Goal: Information Seeking & Learning: Learn about a topic

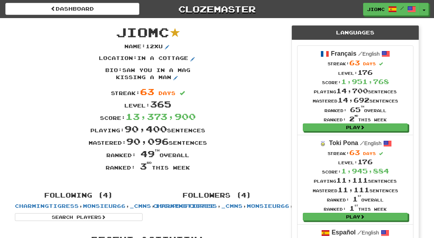
click at [225, 67] on div "Location : in a cottage" at bounding box center [148, 61] width 276 height 12
click at [424, 8] on button "Toggle Dropdown" at bounding box center [424, 9] width 9 height 13
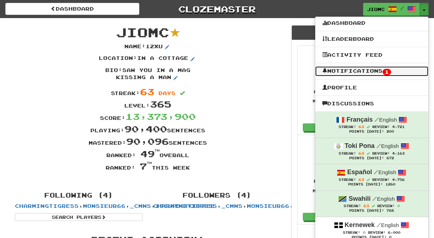
click at [410, 69] on link "Notifications 1" at bounding box center [371, 71] width 113 height 10
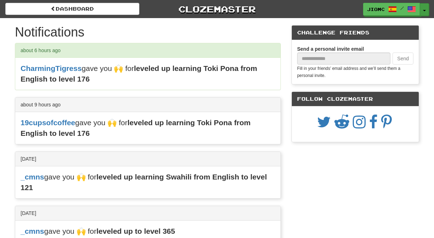
click at [425, 10] on button "Toggle Dropdown" at bounding box center [424, 9] width 9 height 13
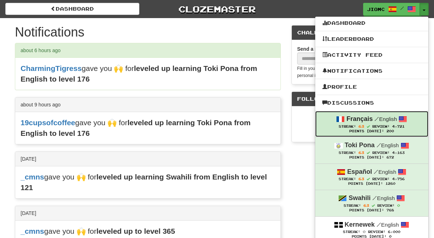
click at [357, 125] on span "Streak: 63" at bounding box center [355, 126] width 34 height 4
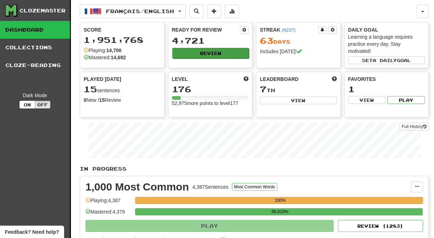
click at [214, 56] on button "Review" at bounding box center [210, 53] width 77 height 11
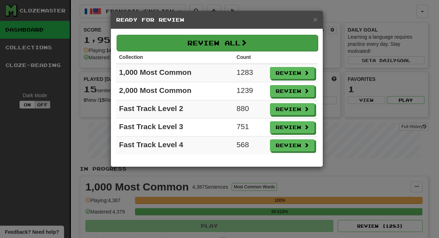
click at [216, 49] on button "Review All" at bounding box center [217, 43] width 201 height 16
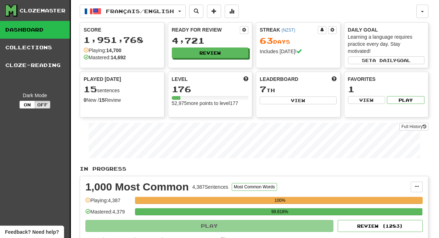
select select "********"
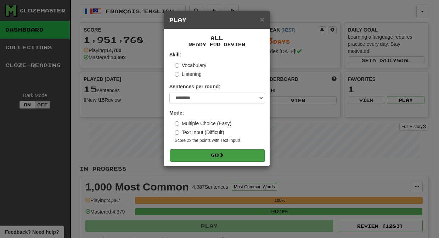
click at [231, 158] on button "Go" at bounding box center [217, 155] width 95 height 12
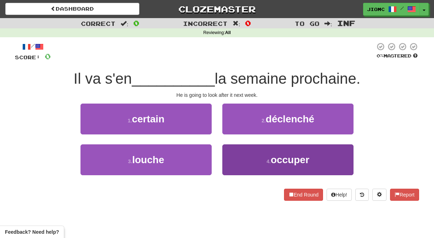
click at [232, 155] on button "4 . occuper" at bounding box center [287, 159] width 131 height 31
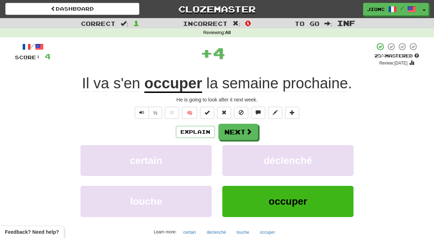
click at [232, 155] on button "déclenché" at bounding box center [287, 160] width 131 height 31
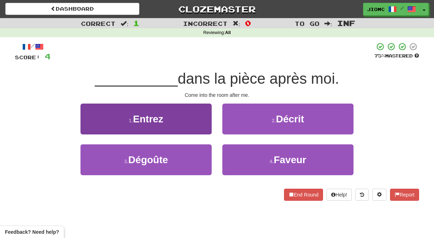
click at [196, 116] on button "1 . Entrez" at bounding box center [145, 118] width 131 height 31
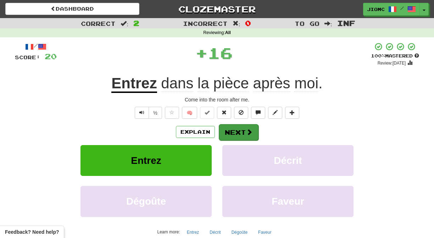
click at [236, 125] on button "Next" at bounding box center [239, 132] width 40 height 16
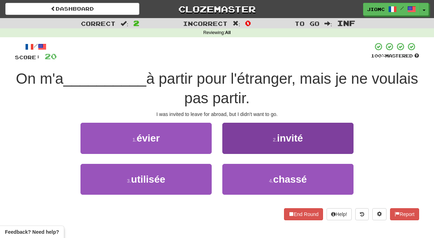
click at [229, 149] on button "2 . invité" at bounding box center [287, 138] width 131 height 31
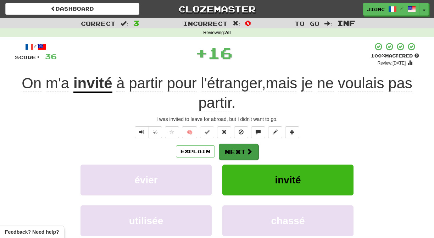
click at [229, 148] on button "Next" at bounding box center [239, 152] width 40 height 16
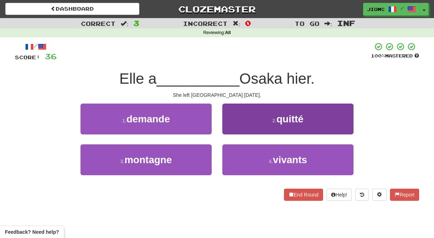
click at [229, 129] on button "2 . quitté" at bounding box center [287, 118] width 131 height 31
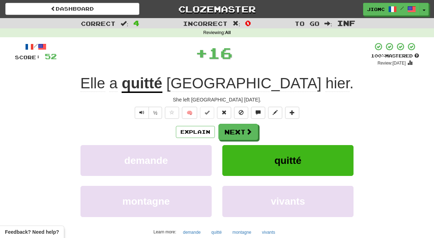
click at [229, 129] on button "Next" at bounding box center [238, 132] width 40 height 16
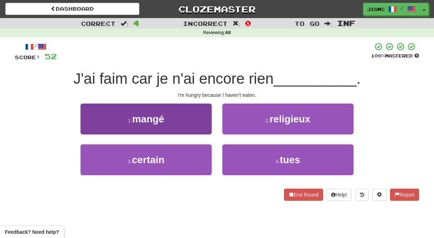
click at [209, 128] on button "1 . mangé" at bounding box center [145, 118] width 131 height 31
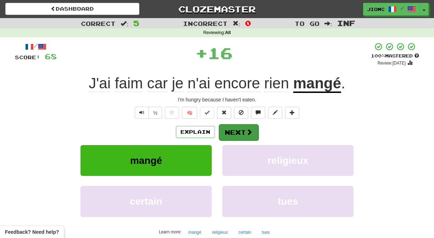
click at [230, 130] on button "Next" at bounding box center [239, 132] width 40 height 16
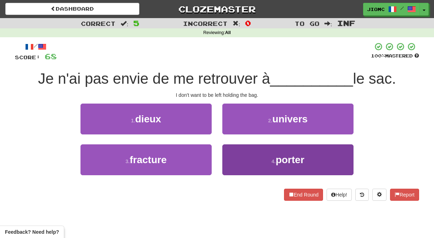
click at [236, 152] on button "4 . porter" at bounding box center [287, 159] width 131 height 31
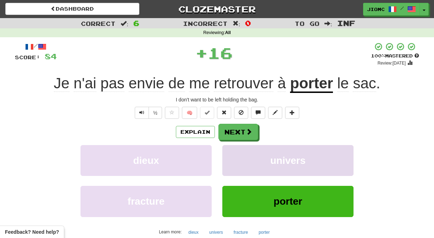
click at [235, 151] on button "univers" at bounding box center [287, 160] width 131 height 31
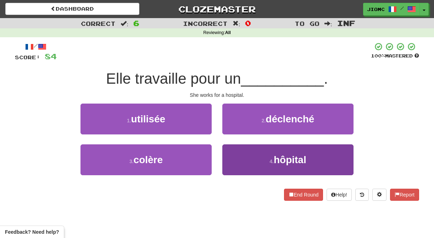
click at [233, 150] on button "4 . hôpital" at bounding box center [287, 159] width 131 height 31
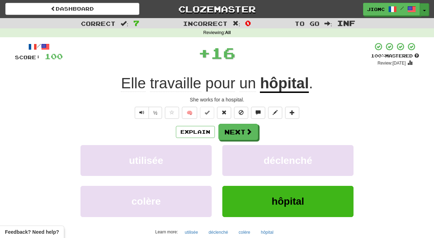
click at [426, 9] on button "Toggle Dropdown" at bounding box center [424, 9] width 9 height 13
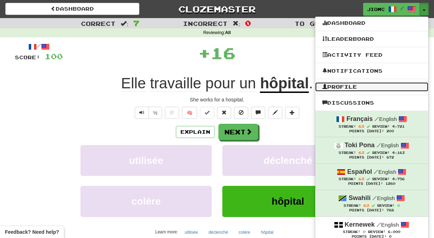
click at [357, 86] on link "Profile" at bounding box center [371, 86] width 113 height 9
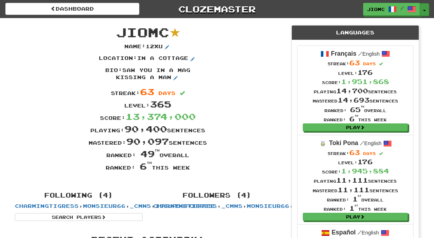
click at [422, 8] on button "Toggle Dropdown" at bounding box center [424, 9] width 9 height 13
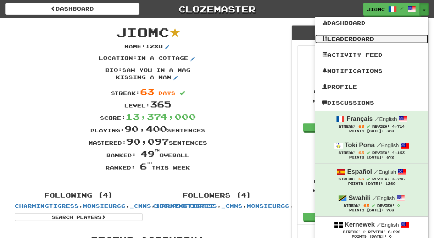
click at [379, 38] on link "Leaderboard" at bounding box center [371, 38] width 113 height 9
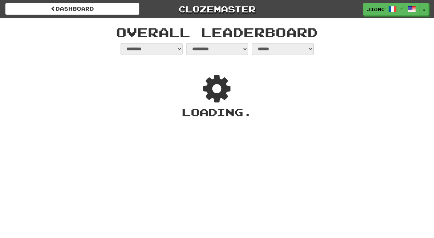
select select "**********"
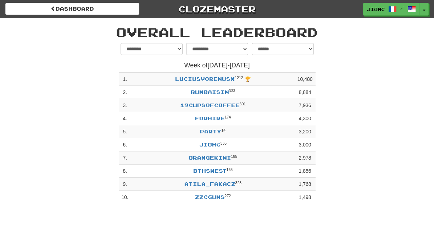
click at [312, 207] on div "dashboard Clozemaster JioMc / Toggle Dropdown Dashboard Leaderboard Activity Fe…" at bounding box center [217, 119] width 434 height 238
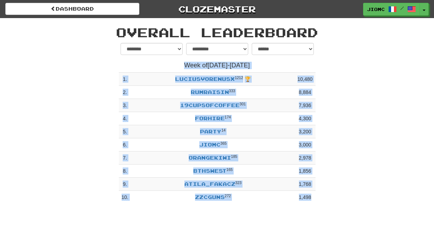
drag, startPoint x: 314, startPoint y: 207, endPoint x: 142, endPoint y: 61, distance: 225.2
click at [142, 61] on div "**********" at bounding box center [216, 125] width 207 height 164
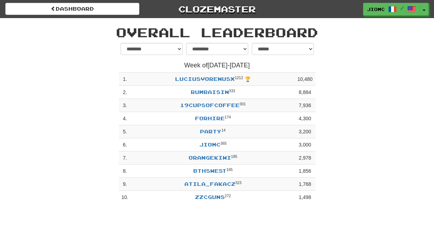
click at [142, 61] on div "**********" at bounding box center [217, 123] width 197 height 161
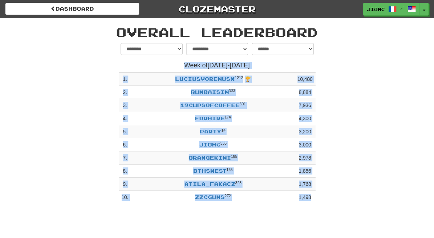
drag, startPoint x: 176, startPoint y: 58, endPoint x: 320, endPoint y: 202, distance: 203.2
click at [320, 202] on div "**********" at bounding box center [216, 125] width 207 height 164
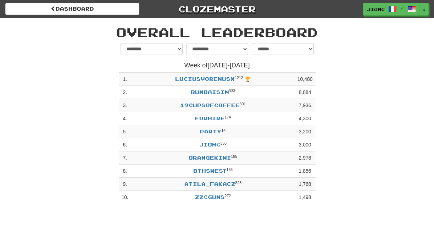
click at [320, 202] on div "**********" at bounding box center [216, 125] width 207 height 164
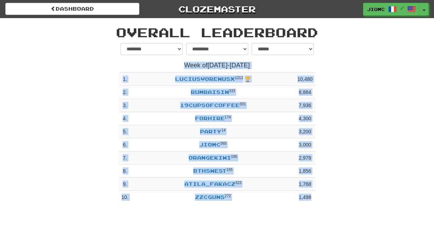
drag, startPoint x: 322, startPoint y: 202, endPoint x: 181, endPoint y: 62, distance: 198.9
click at [181, 62] on div "**********" at bounding box center [217, 125] width 415 height 164
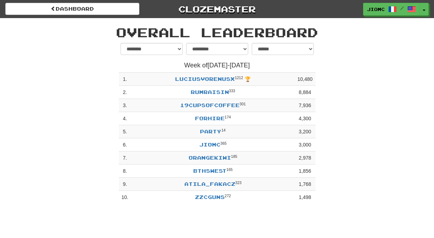
click at [181, 62] on h4 "Week of [DATE] - [DATE]" at bounding box center [217, 65] width 197 height 7
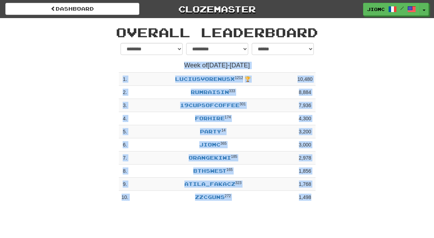
drag, startPoint x: 180, startPoint y: 61, endPoint x: 320, endPoint y: 203, distance: 199.5
click at [319, 203] on div "**********" at bounding box center [216, 125] width 207 height 164
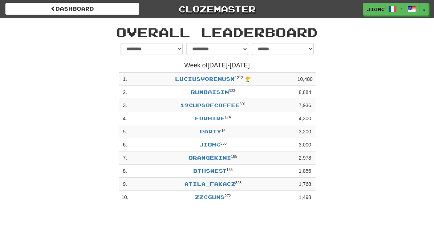
click at [320, 203] on div "**********" at bounding box center [216, 125] width 207 height 164
drag, startPoint x: 322, startPoint y: 202, endPoint x: 180, endPoint y: 57, distance: 202.7
click at [180, 57] on div "**********" at bounding box center [217, 125] width 415 height 164
click at [180, 57] on form "**********" at bounding box center [217, 51] width 197 height 16
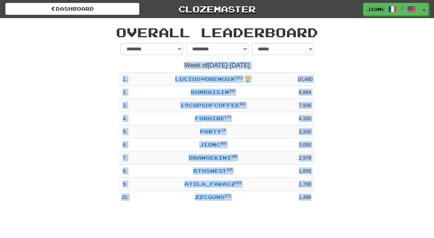
drag, startPoint x: 180, startPoint y: 57, endPoint x: 323, endPoint y: 203, distance: 204.7
click at [322, 203] on div "**********" at bounding box center [217, 125] width 415 height 164
click at [325, 201] on div "**********" at bounding box center [217, 125] width 415 height 164
drag, startPoint x: 326, startPoint y: 201, endPoint x: 179, endPoint y: 64, distance: 200.1
click at [179, 64] on div "**********" at bounding box center [217, 125] width 415 height 164
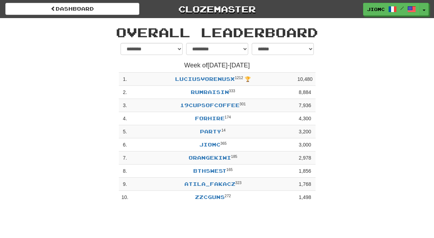
click at [179, 62] on h4 "Week of Sep 22 - Sep 28" at bounding box center [217, 65] width 197 height 7
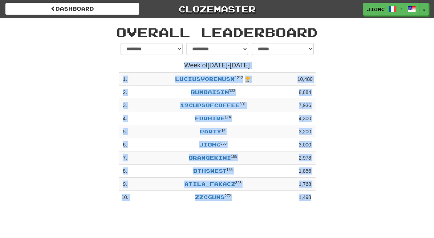
drag, startPoint x: 183, startPoint y: 60, endPoint x: 334, endPoint y: 201, distance: 207.1
click at [334, 201] on div "**********" at bounding box center [217, 125] width 415 height 164
click at [332, 202] on div "**********" at bounding box center [217, 125] width 415 height 164
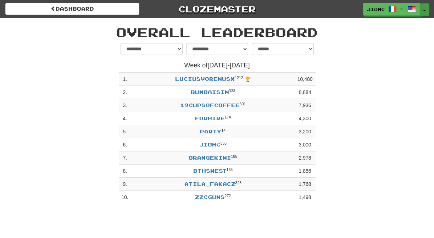
click at [424, 6] on button "Toggle Dropdown" at bounding box center [424, 9] width 9 height 13
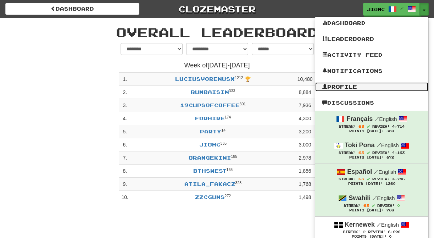
click at [365, 86] on link "Profile" at bounding box center [371, 86] width 113 height 9
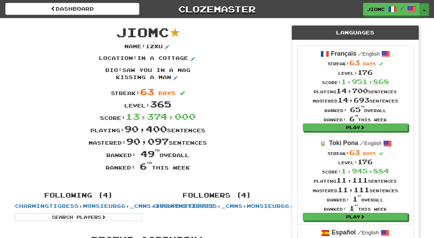
click at [423, 9] on button "Toggle Dropdown" at bounding box center [424, 9] width 9 height 13
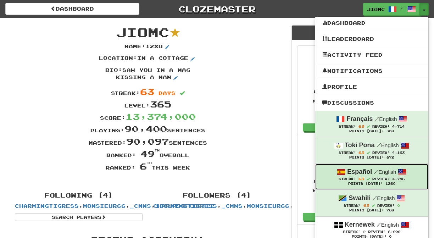
click at [355, 175] on strong "Español" at bounding box center [359, 171] width 25 height 7
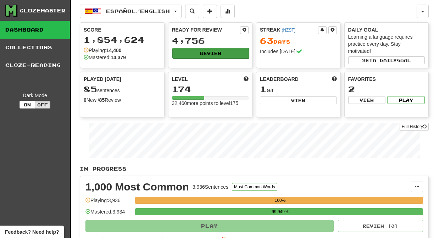
click at [184, 49] on button "Review" at bounding box center [210, 53] width 77 height 11
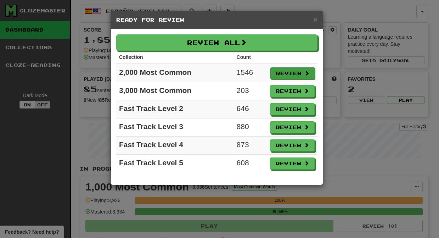
click at [293, 72] on button "Review" at bounding box center [292, 73] width 45 height 12
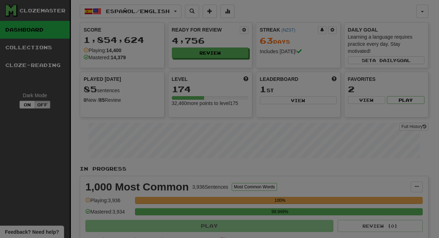
select select "********"
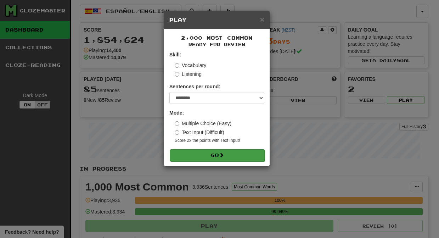
click at [240, 153] on button "Go" at bounding box center [217, 155] width 95 height 12
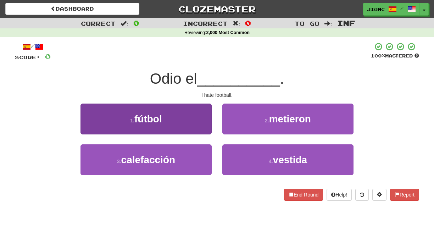
click at [199, 128] on button "1 . fútbol" at bounding box center [145, 118] width 131 height 31
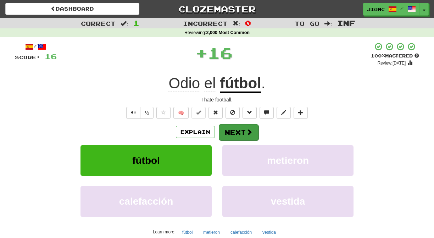
click at [223, 129] on button "Next" at bounding box center [239, 132] width 40 height 16
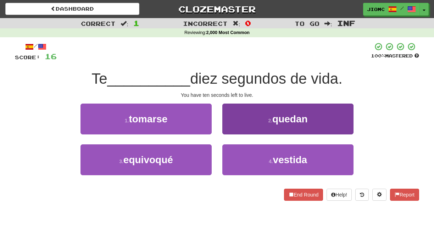
click at [229, 131] on button "2 . quedan" at bounding box center [287, 118] width 131 height 31
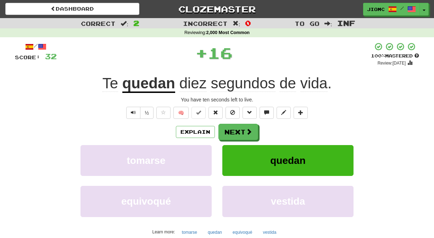
click at [229, 131] on button "Next" at bounding box center [238, 132] width 40 height 16
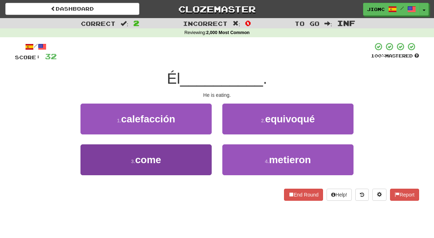
click at [199, 156] on button "3 . come" at bounding box center [145, 159] width 131 height 31
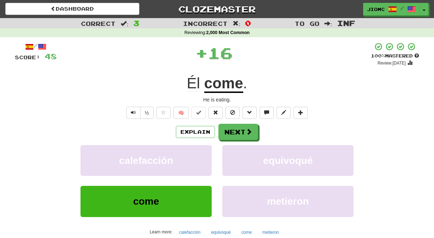
click at [199, 156] on button "calefacción" at bounding box center [145, 160] width 131 height 31
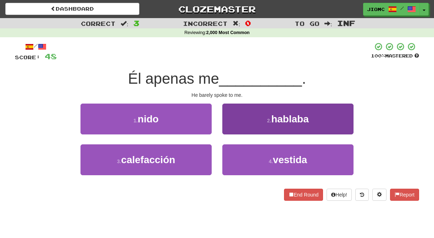
click at [227, 130] on button "2 . hablaba" at bounding box center [287, 118] width 131 height 31
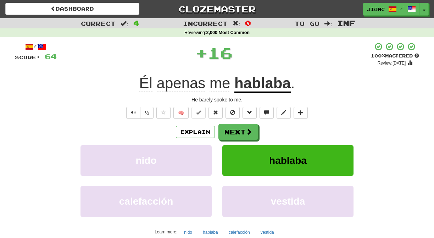
click at [227, 130] on button "Next" at bounding box center [238, 132] width 40 height 16
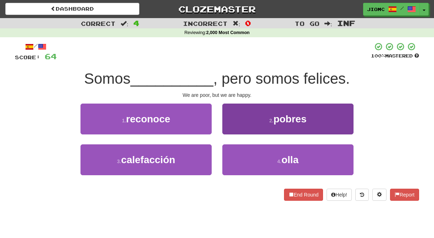
click at [226, 127] on button "2 . pobres" at bounding box center [287, 118] width 131 height 31
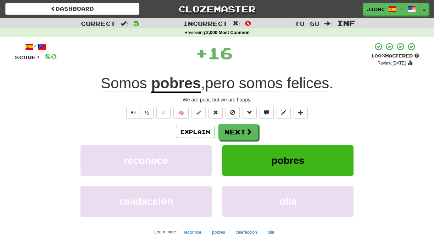
click at [226, 127] on button "Next" at bounding box center [238, 132] width 40 height 16
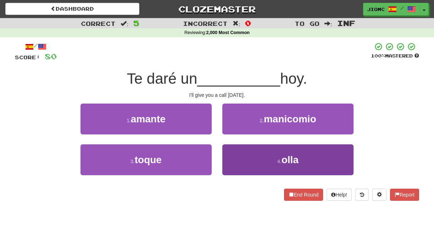
click at [228, 155] on button "4 . olla" at bounding box center [287, 159] width 131 height 31
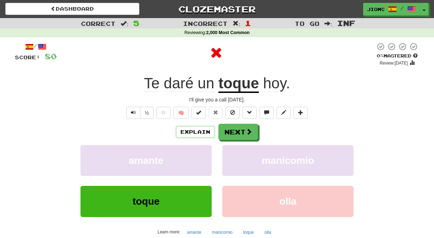
click at [228, 155] on button "manicomio" at bounding box center [287, 160] width 131 height 31
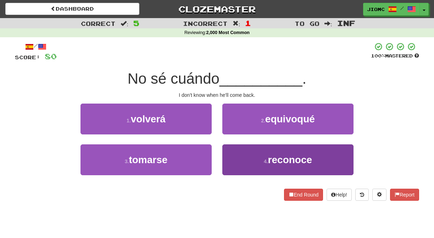
click at [227, 154] on button "4 . reconoce" at bounding box center [287, 159] width 131 height 31
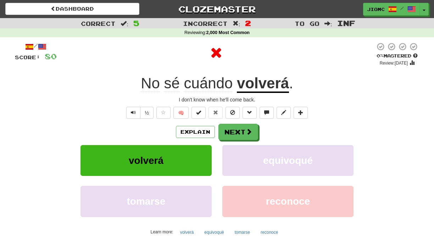
click at [227, 154] on button "equivoqué" at bounding box center [287, 160] width 131 height 31
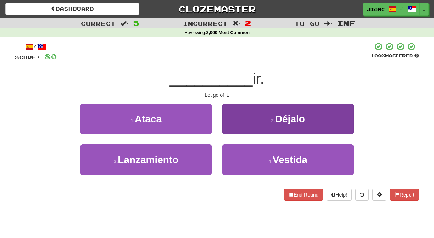
click at [227, 128] on button "2 . Déjalo" at bounding box center [287, 118] width 131 height 31
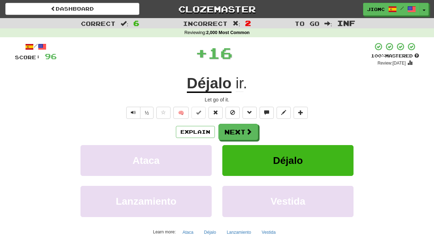
click at [227, 128] on button "Next" at bounding box center [238, 132] width 40 height 16
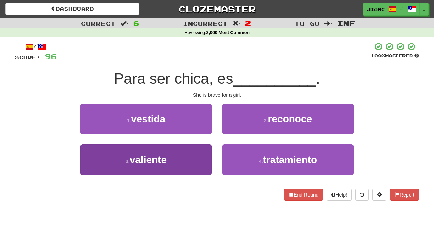
click at [205, 151] on button "3 . valiente" at bounding box center [145, 159] width 131 height 31
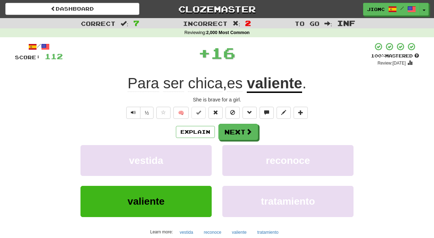
click at [205, 151] on button "vestida" at bounding box center [145, 160] width 131 height 31
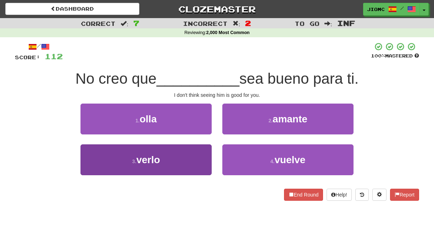
click at [207, 152] on button "3 . verlo" at bounding box center [145, 159] width 131 height 31
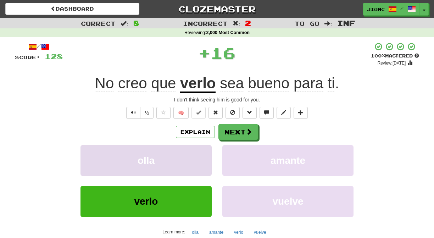
click at [207, 152] on button "olla" at bounding box center [145, 160] width 131 height 31
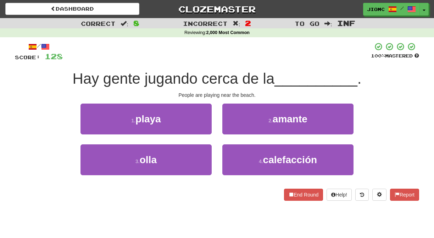
click at [212, 128] on div "1 . playa" at bounding box center [146, 123] width 142 height 41
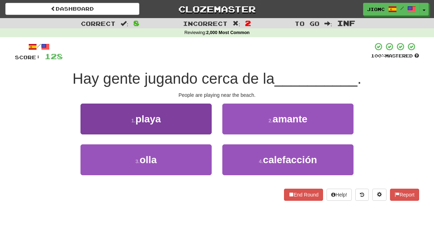
click at [207, 131] on button "1 . playa" at bounding box center [145, 118] width 131 height 31
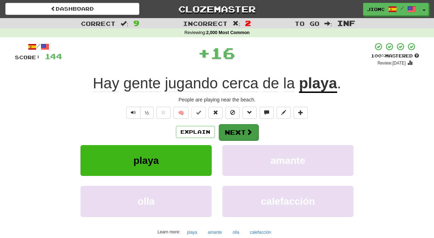
click at [232, 132] on button "Next" at bounding box center [239, 132] width 40 height 16
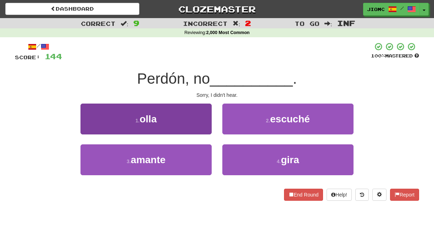
click at [210, 131] on button "1 . olla" at bounding box center [145, 118] width 131 height 31
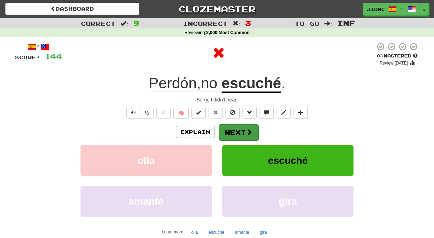
click at [234, 129] on button "Next" at bounding box center [239, 132] width 40 height 16
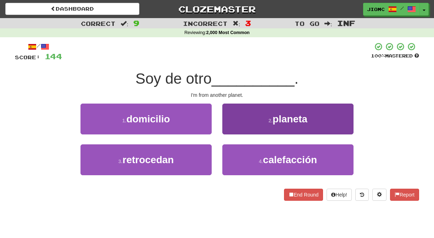
click at [233, 129] on button "2 . planeta" at bounding box center [287, 118] width 131 height 31
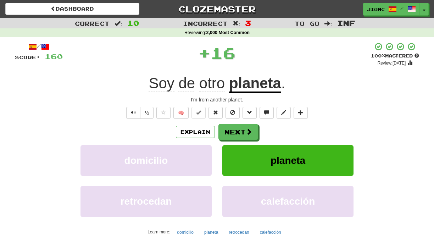
click at [233, 129] on button "Next" at bounding box center [238, 132] width 40 height 16
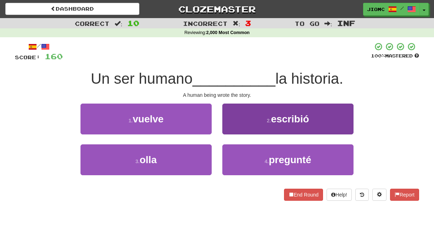
click at [231, 130] on button "2 . escribió" at bounding box center [287, 118] width 131 height 31
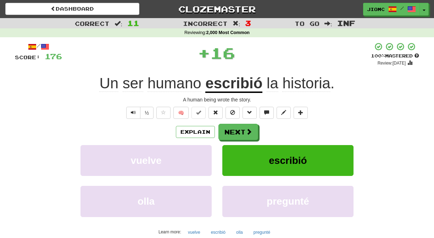
click at [230, 130] on button "Next" at bounding box center [238, 132] width 40 height 16
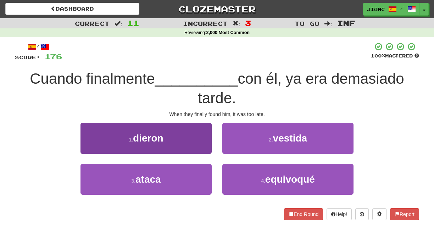
click at [208, 148] on button "1 . dieron" at bounding box center [145, 138] width 131 height 31
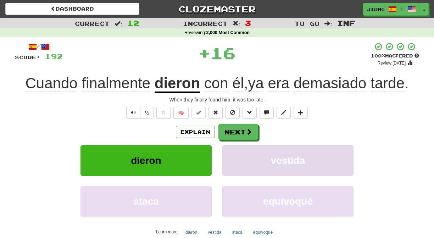
click at [232, 152] on button "vestida" at bounding box center [287, 160] width 131 height 31
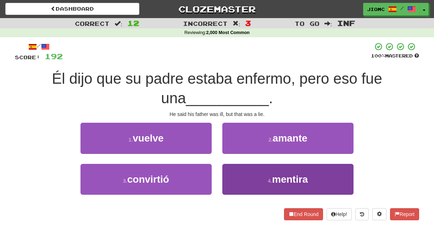
click at [229, 175] on button "4 . mentira" at bounding box center [287, 179] width 131 height 31
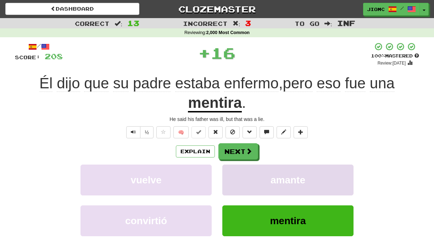
click at [229, 173] on button "amante" at bounding box center [287, 179] width 131 height 31
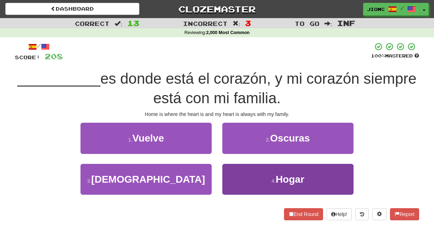
click at [229, 171] on button "4 . Hogar" at bounding box center [287, 179] width 131 height 31
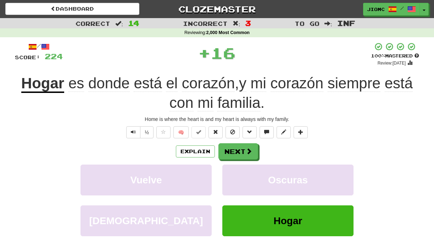
click at [229, 171] on button "Oscuras" at bounding box center [287, 179] width 131 height 31
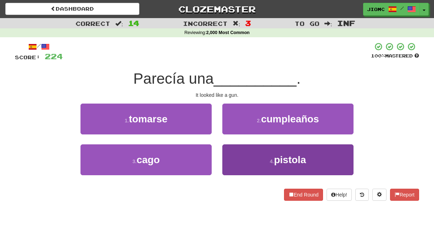
click at [231, 163] on button "4 . pistola" at bounding box center [287, 159] width 131 height 31
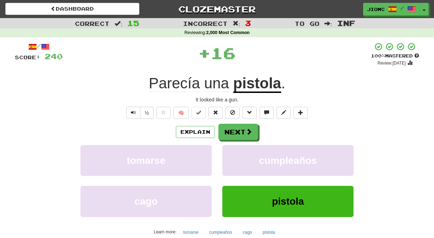
click at [231, 163] on button "cumpleaños" at bounding box center [287, 160] width 131 height 31
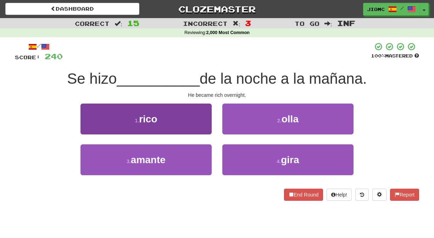
click at [204, 129] on button "1 . rico" at bounding box center [145, 118] width 131 height 31
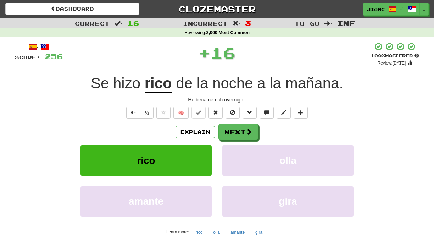
click at [233, 135] on button "Next" at bounding box center [238, 132] width 40 height 16
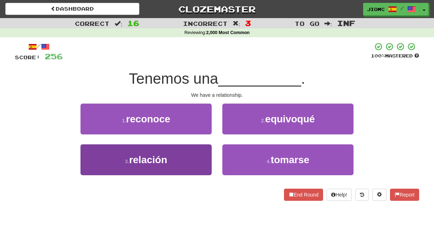
click at [209, 158] on button "3 . relación" at bounding box center [145, 159] width 131 height 31
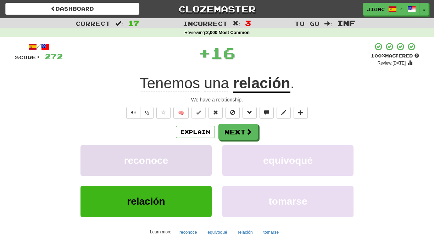
click at [209, 158] on button "reconoce" at bounding box center [145, 160] width 131 height 31
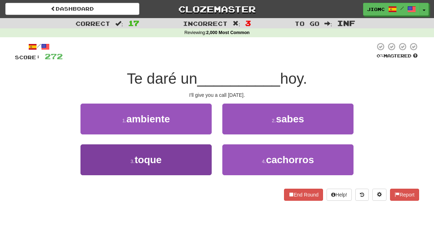
click at [207, 158] on button "3 . toque" at bounding box center [145, 159] width 131 height 31
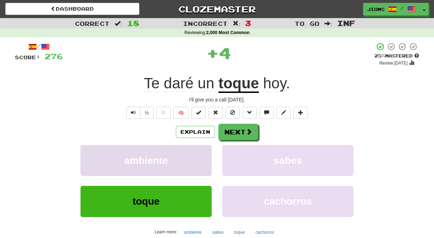
click at [207, 158] on button "ambiente" at bounding box center [145, 160] width 131 height 31
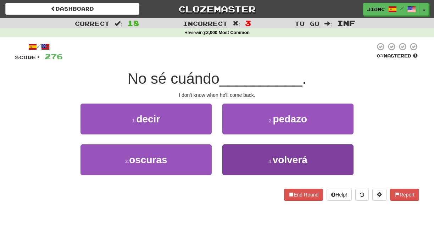
click at [228, 157] on button "4 . volverá" at bounding box center [287, 159] width 131 height 31
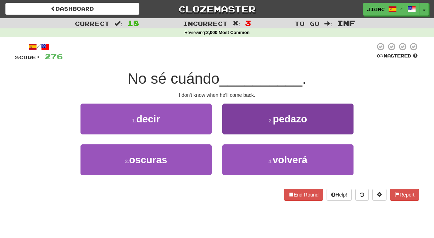
click at [228, 134] on button "2 . pedazo" at bounding box center [287, 118] width 131 height 31
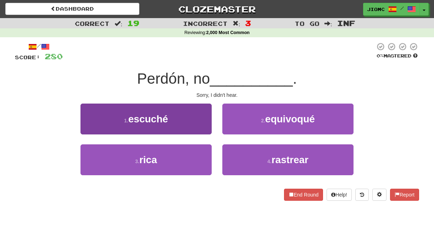
click at [204, 125] on button "1 . escuché" at bounding box center [145, 118] width 131 height 31
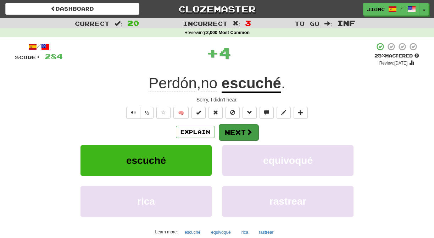
click at [231, 130] on button "Next" at bounding box center [239, 132] width 40 height 16
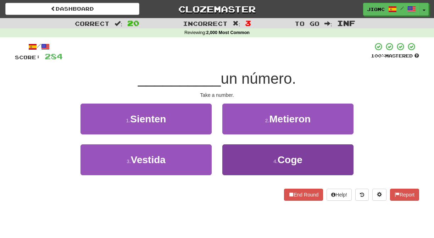
click at [233, 153] on button "4 . Coge" at bounding box center [287, 159] width 131 height 31
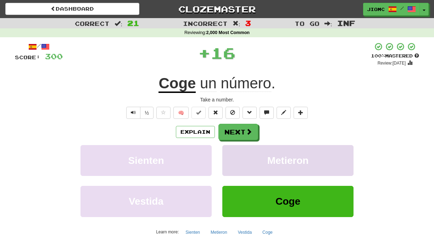
click at [234, 153] on button "Metieron" at bounding box center [287, 160] width 131 height 31
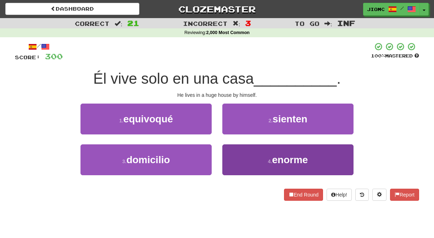
click at [238, 155] on button "4 . enorme" at bounding box center [287, 159] width 131 height 31
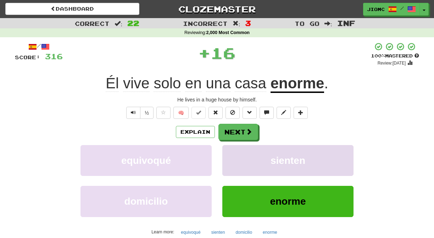
click at [237, 154] on button "sienten" at bounding box center [287, 160] width 131 height 31
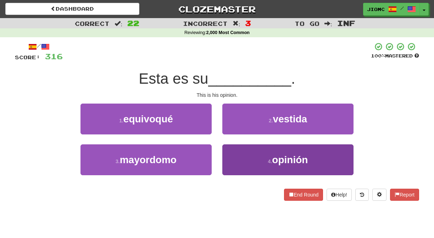
click at [232, 154] on button "4 . opinión" at bounding box center [287, 159] width 131 height 31
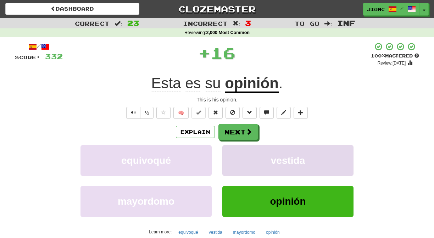
click at [231, 154] on button "vestida" at bounding box center [287, 160] width 131 height 31
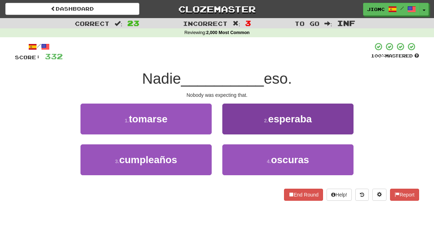
click at [233, 131] on button "2 . esperaba" at bounding box center [287, 118] width 131 height 31
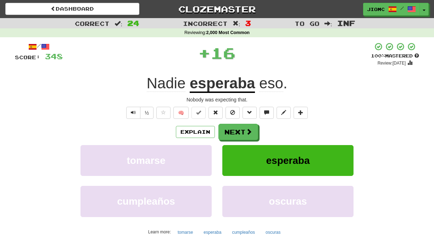
click at [232, 131] on button "Next" at bounding box center [238, 132] width 40 height 16
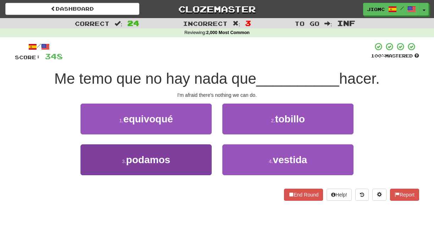
click at [201, 154] on button "3 . podamos" at bounding box center [145, 159] width 131 height 31
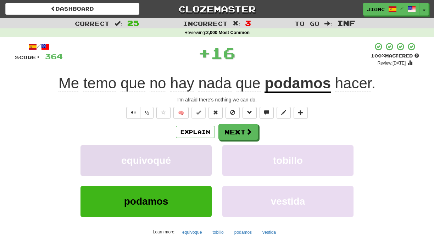
click at [201, 154] on button "equivoqué" at bounding box center [145, 160] width 131 height 31
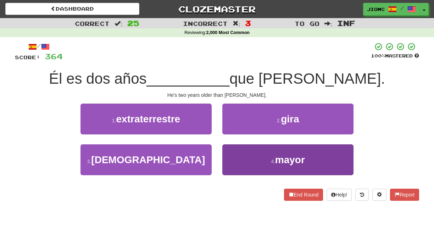
click at [231, 152] on button "4 . mayor" at bounding box center [287, 159] width 131 height 31
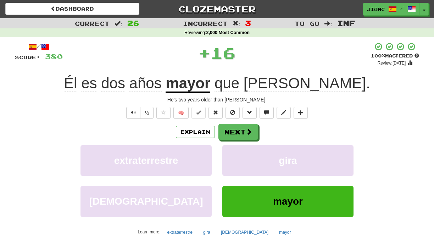
click at [231, 152] on button "gira" at bounding box center [287, 160] width 131 height 31
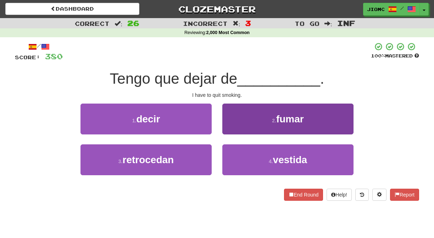
click at [227, 130] on button "2 . fumar" at bounding box center [287, 118] width 131 height 31
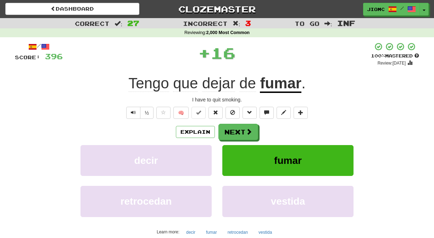
click at [227, 130] on button "Next" at bounding box center [238, 132] width 40 height 16
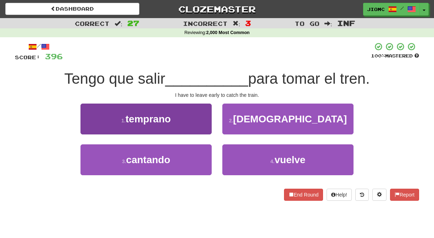
click at [206, 124] on button "1 . temprano" at bounding box center [145, 118] width 131 height 31
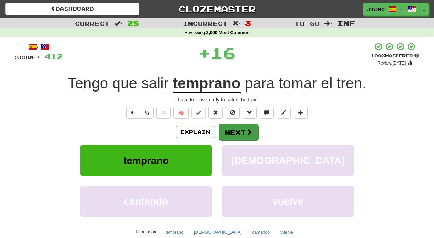
click at [226, 126] on button "Next" at bounding box center [239, 132] width 40 height 16
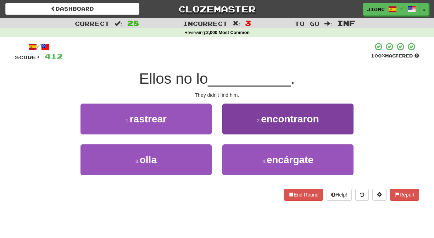
click at [224, 128] on button "2 . encontraron" at bounding box center [287, 118] width 131 height 31
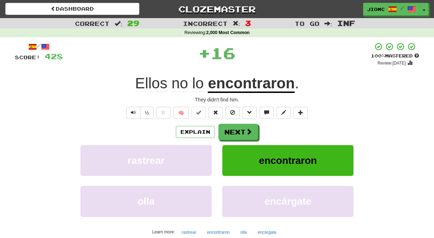
click at [224, 128] on button "Next" at bounding box center [238, 132] width 40 height 16
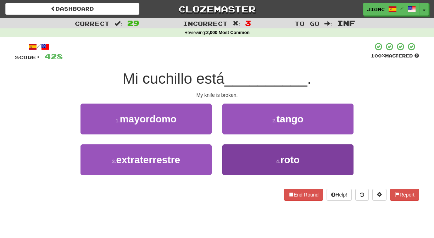
click at [227, 152] on button "4 . roto" at bounding box center [287, 159] width 131 height 31
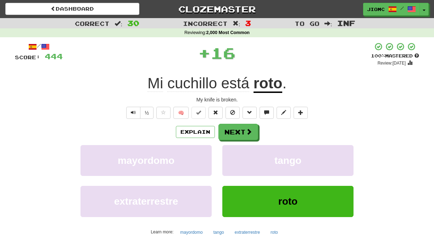
click at [227, 152] on button "tango" at bounding box center [287, 160] width 131 height 31
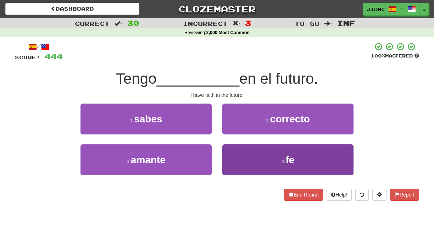
click at [227, 152] on button "4 . fe" at bounding box center [287, 159] width 131 height 31
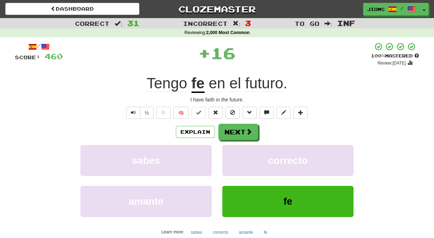
click at [227, 152] on button "correcto" at bounding box center [287, 160] width 131 height 31
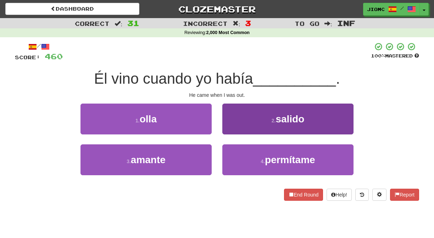
click at [227, 132] on button "2 . salido" at bounding box center [287, 118] width 131 height 31
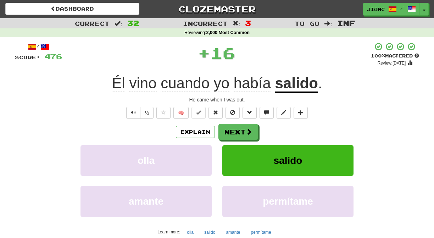
click at [227, 132] on button "Next" at bounding box center [238, 132] width 40 height 16
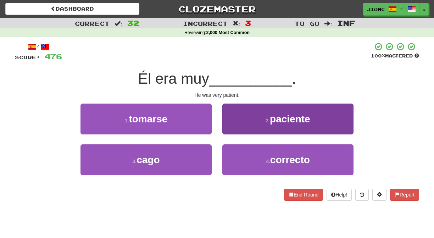
click at [227, 132] on button "2 . paciente" at bounding box center [287, 118] width 131 height 31
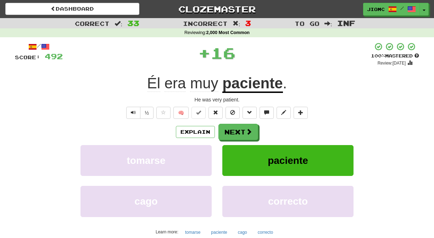
click at [227, 132] on button "Next" at bounding box center [238, 132] width 40 height 16
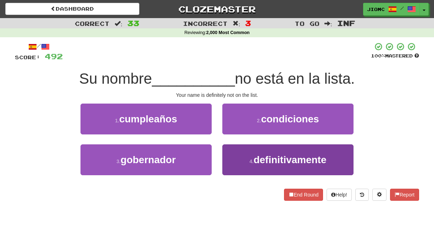
click at [230, 155] on button "4 . definitivamente" at bounding box center [287, 159] width 131 height 31
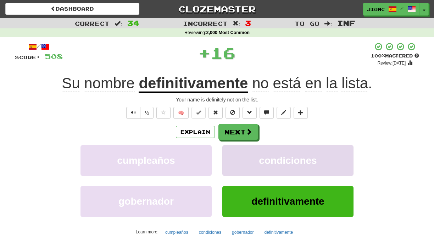
click at [230, 154] on button "condiciones" at bounding box center [287, 160] width 131 height 31
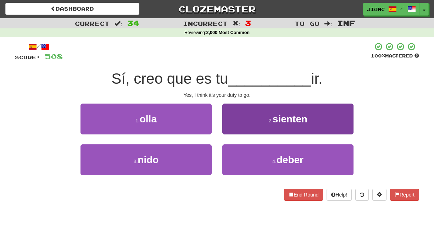
click at [230, 152] on button "4 . deber" at bounding box center [287, 159] width 131 height 31
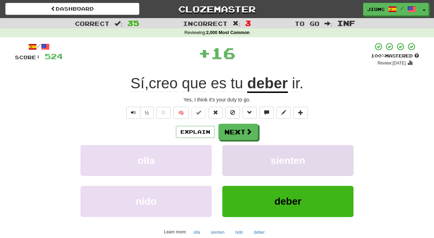
click at [230, 152] on button "sienten" at bounding box center [287, 160] width 131 height 31
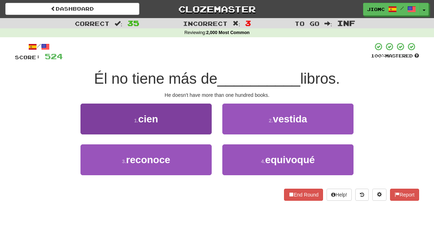
click at [208, 128] on button "1 . cien" at bounding box center [145, 118] width 131 height 31
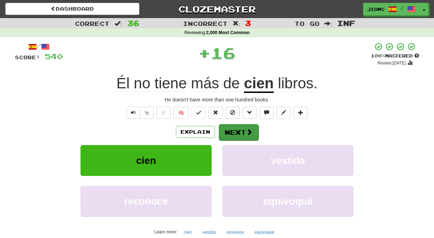
click at [231, 135] on button "Next" at bounding box center [239, 132] width 40 height 16
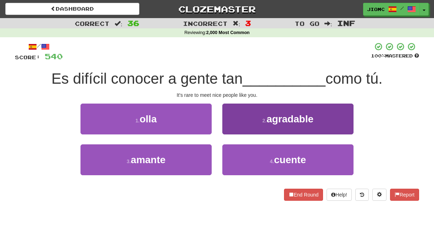
click at [232, 134] on button "2 . agradable" at bounding box center [287, 118] width 131 height 31
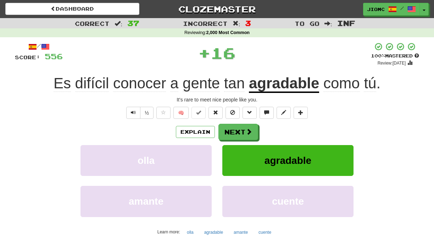
click at [232, 134] on button "Next" at bounding box center [238, 132] width 40 height 16
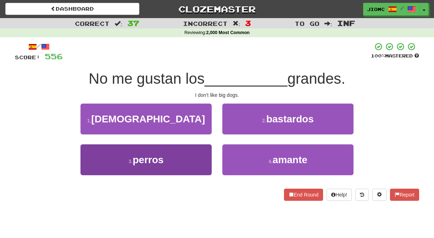
click at [204, 150] on button "3 . perros" at bounding box center [145, 159] width 131 height 31
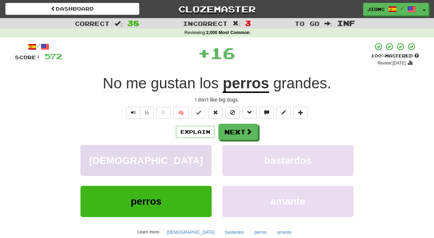
click at [205, 150] on button "católico" at bounding box center [145, 160] width 131 height 31
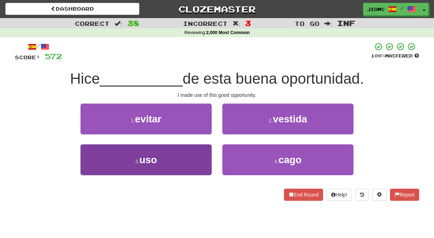
click at [203, 150] on button "3 . uso" at bounding box center [145, 159] width 131 height 31
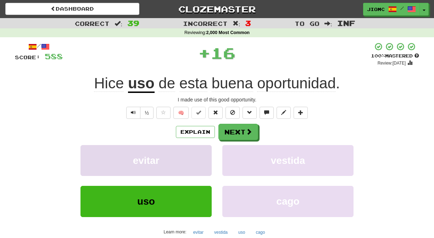
click at [204, 150] on button "evitar" at bounding box center [145, 160] width 131 height 31
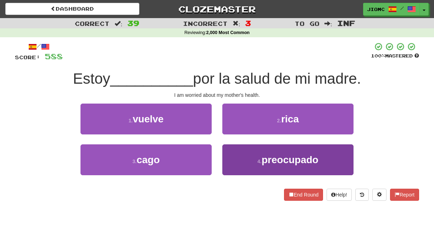
click at [239, 152] on button "4 . preocupado" at bounding box center [287, 159] width 131 height 31
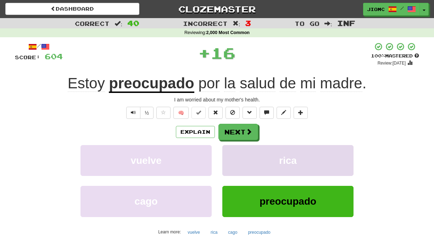
click at [232, 152] on button "rica" at bounding box center [287, 160] width 131 height 31
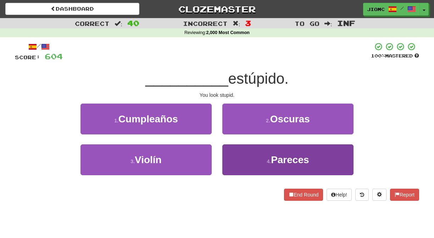
click at [227, 153] on button "4 . Pareces" at bounding box center [287, 159] width 131 height 31
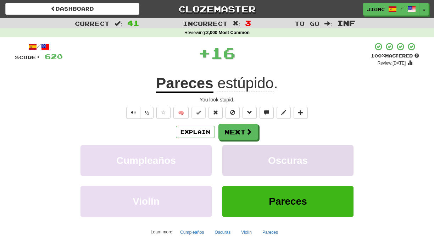
click at [228, 152] on button "Oscuras" at bounding box center [287, 160] width 131 height 31
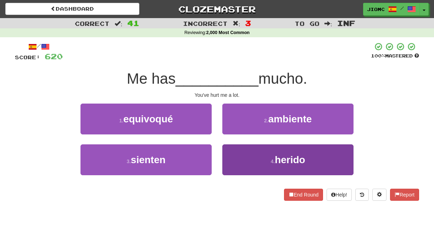
click at [234, 150] on button "4 . herido" at bounding box center [287, 159] width 131 height 31
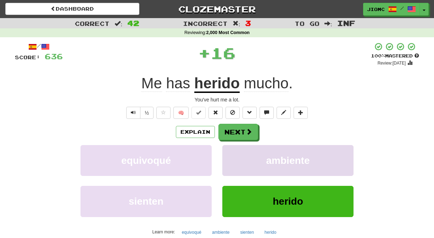
click at [234, 150] on button "ambiente" at bounding box center [287, 160] width 131 height 31
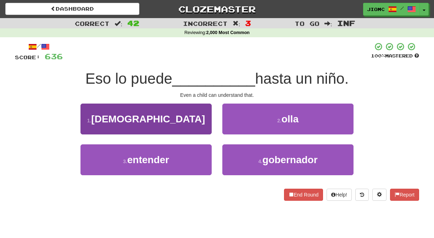
click at [202, 148] on button "3 . entender" at bounding box center [145, 159] width 131 height 31
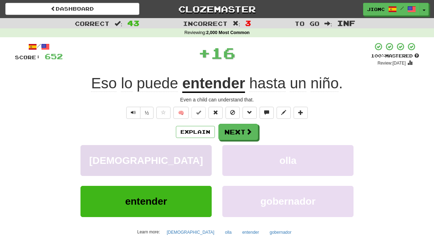
click at [203, 150] on button "católico" at bounding box center [145, 160] width 131 height 31
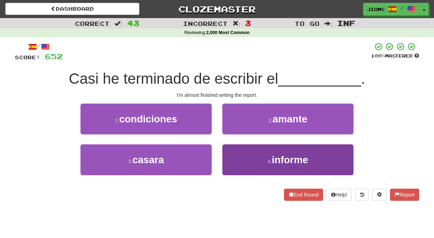
click at [231, 152] on button "4 . informe" at bounding box center [287, 159] width 131 height 31
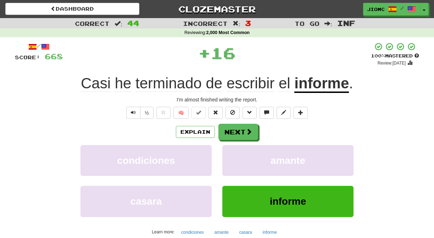
click at [231, 152] on button "amante" at bounding box center [287, 160] width 131 height 31
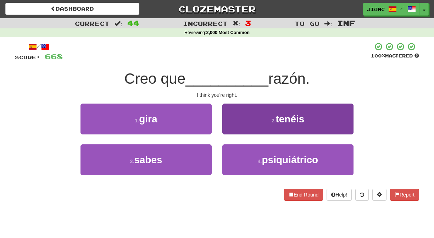
click at [232, 130] on button "2 . tenéis" at bounding box center [287, 118] width 131 height 31
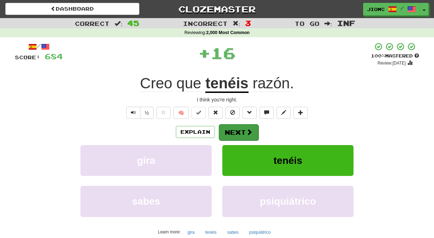
click at [231, 132] on button "Next" at bounding box center [239, 132] width 40 height 16
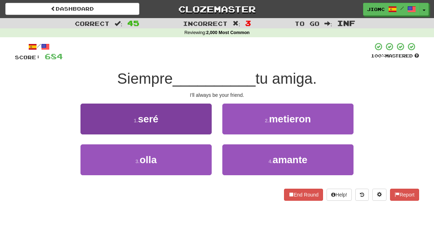
click at [209, 129] on button "1 . seré" at bounding box center [145, 118] width 131 height 31
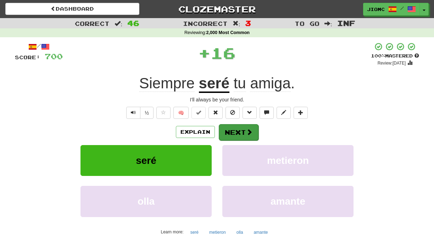
click at [232, 130] on button "Next" at bounding box center [239, 132] width 40 height 16
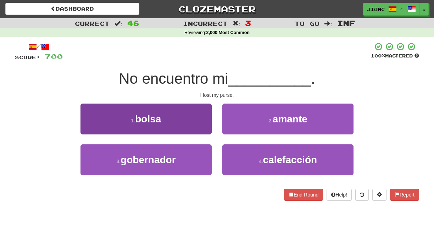
click at [201, 126] on button "1 . bolsa" at bounding box center [145, 118] width 131 height 31
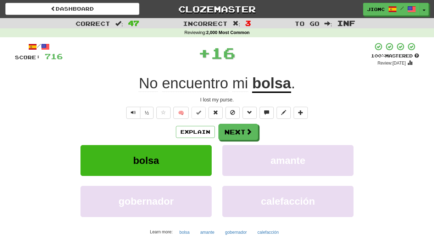
click at [233, 129] on button "Next" at bounding box center [238, 132] width 40 height 16
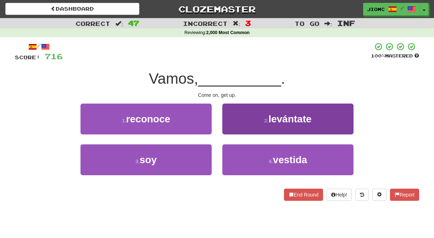
click at [234, 125] on button "2 . levántate" at bounding box center [287, 118] width 131 height 31
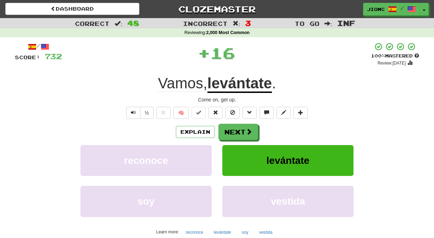
click at [234, 127] on button "Next" at bounding box center [238, 132] width 40 height 16
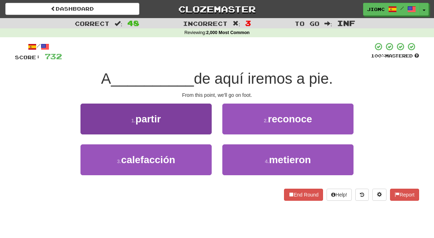
click at [206, 131] on button "1 . partir" at bounding box center [145, 118] width 131 height 31
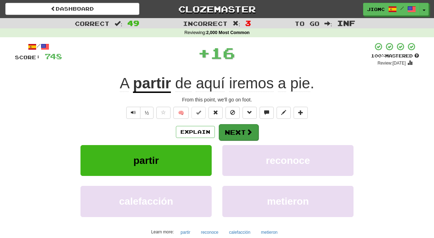
click at [230, 130] on button "Next" at bounding box center [239, 132] width 40 height 16
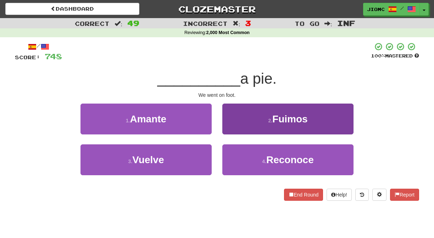
click at [228, 130] on button "2 . Fuimos" at bounding box center [287, 118] width 131 height 31
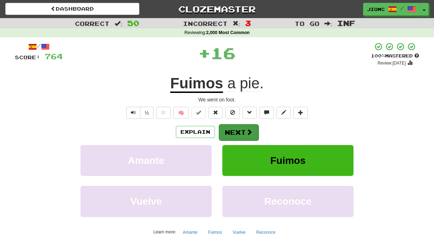
click at [228, 131] on button "Next" at bounding box center [239, 132] width 40 height 16
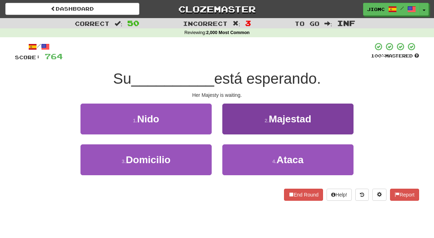
click at [228, 132] on button "2 . Majestad" at bounding box center [287, 118] width 131 height 31
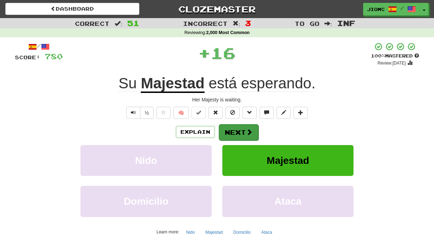
click at [228, 132] on button "Next" at bounding box center [239, 132] width 40 height 16
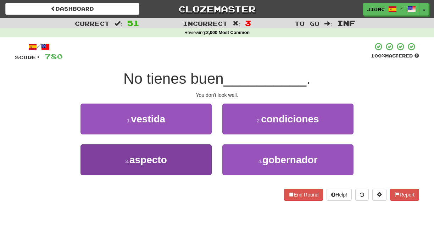
click at [203, 153] on button "3 . aspecto" at bounding box center [145, 159] width 131 height 31
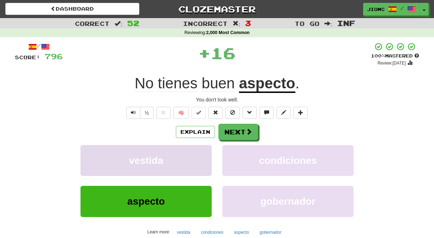
click at [204, 153] on button "vestida" at bounding box center [145, 160] width 131 height 31
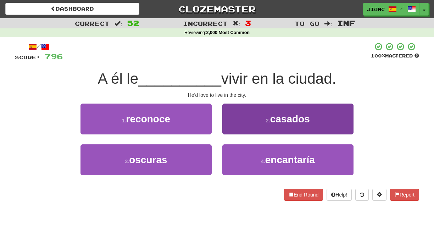
click at [228, 155] on button "4 . encantaría" at bounding box center [287, 159] width 131 height 31
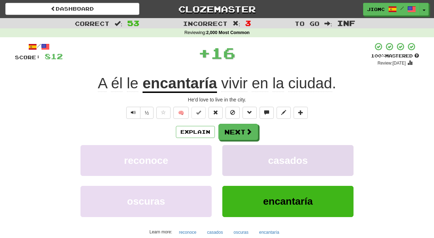
click at [227, 154] on button "casados" at bounding box center [287, 160] width 131 height 31
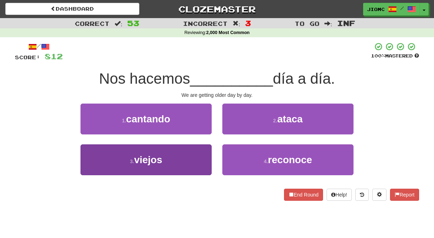
click at [203, 153] on button "3 . viejos" at bounding box center [145, 159] width 131 height 31
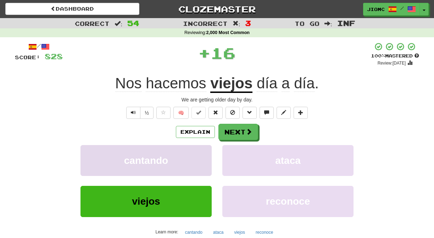
click at [204, 153] on button "cantando" at bounding box center [145, 160] width 131 height 31
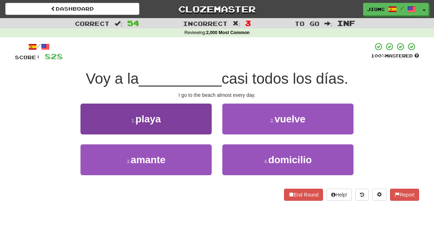
click at [203, 128] on button "1 . playa" at bounding box center [145, 118] width 131 height 31
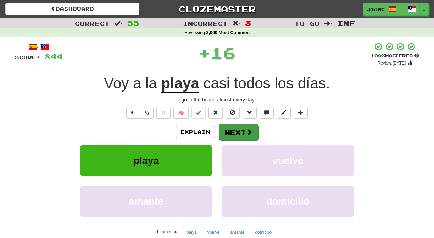
click at [227, 135] on button "Next" at bounding box center [239, 132] width 40 height 16
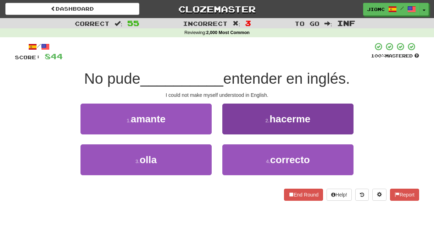
click at [228, 128] on button "2 . hacerme" at bounding box center [287, 118] width 131 height 31
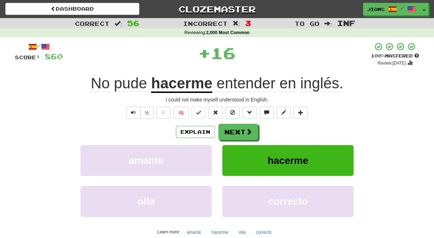
click at [228, 129] on button "Next" at bounding box center [238, 132] width 40 height 16
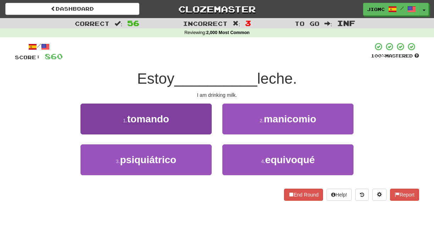
click at [204, 131] on button "1 . tomando" at bounding box center [145, 118] width 131 height 31
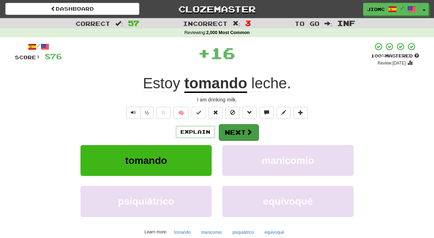
click at [222, 131] on button "Next" at bounding box center [239, 132] width 40 height 16
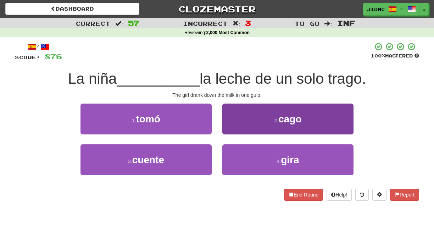
click at [225, 130] on button "2 . cago" at bounding box center [287, 118] width 131 height 31
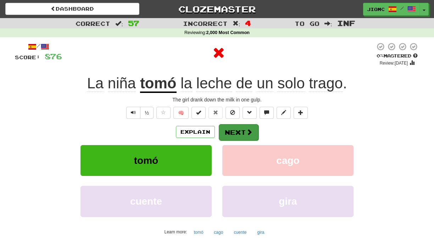
click at [226, 130] on button "Next" at bounding box center [239, 132] width 40 height 16
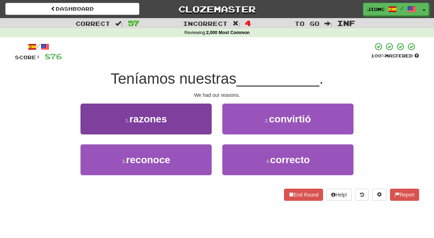
click at [201, 125] on button "1 . razones" at bounding box center [145, 118] width 131 height 31
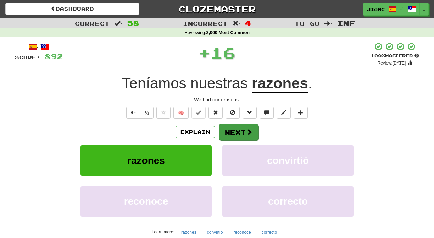
click at [235, 132] on button "Next" at bounding box center [239, 132] width 40 height 16
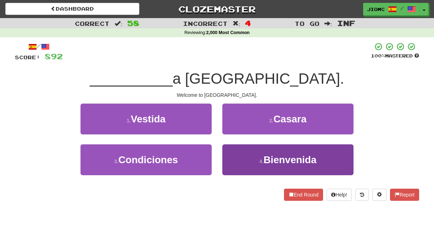
click at [232, 154] on button "4 . Bienvenida" at bounding box center [287, 159] width 131 height 31
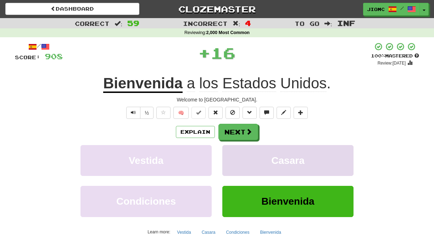
click at [232, 153] on button "Casara" at bounding box center [287, 160] width 131 height 31
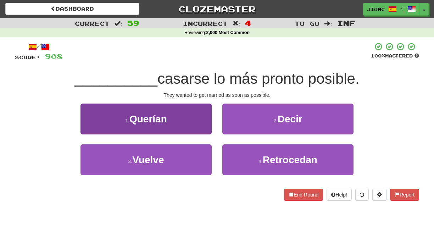
click at [203, 128] on button "1 . Querían" at bounding box center [145, 118] width 131 height 31
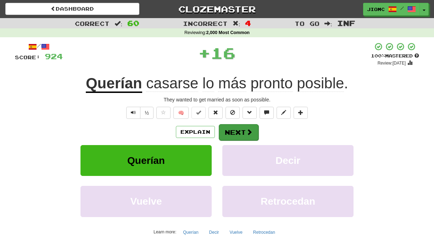
click at [225, 131] on button "Next" at bounding box center [239, 132] width 40 height 16
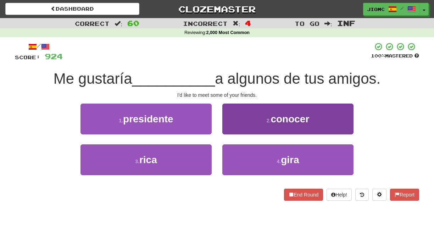
click at [226, 129] on button "2 . conocer" at bounding box center [287, 118] width 131 height 31
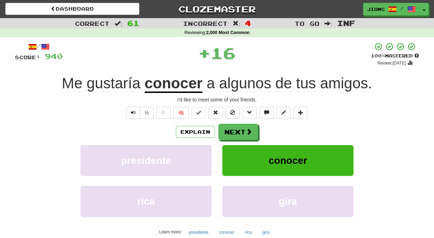
click at [226, 129] on button "Next" at bounding box center [238, 132] width 40 height 16
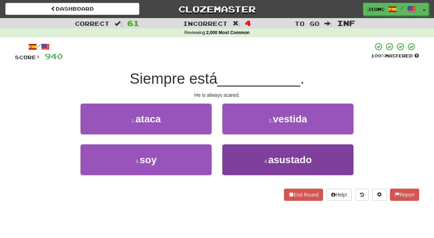
click at [232, 152] on button "4 . asustado" at bounding box center [287, 159] width 131 height 31
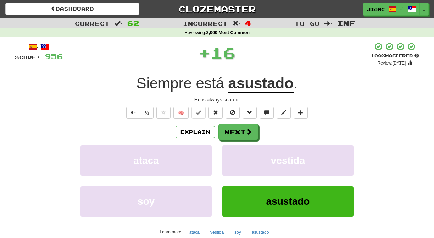
click at [232, 152] on button "vestida" at bounding box center [287, 160] width 131 height 31
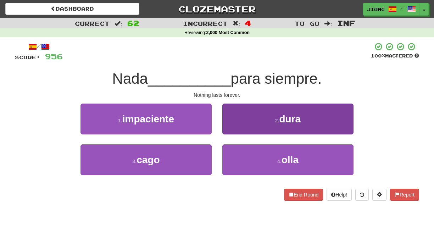
click at [229, 127] on button "2 . dura" at bounding box center [287, 118] width 131 height 31
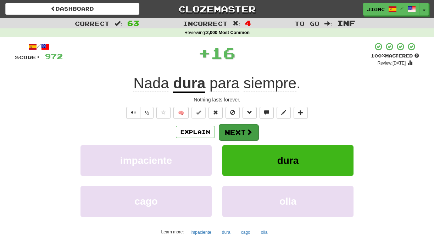
click at [230, 130] on button "Next" at bounding box center [239, 132] width 40 height 16
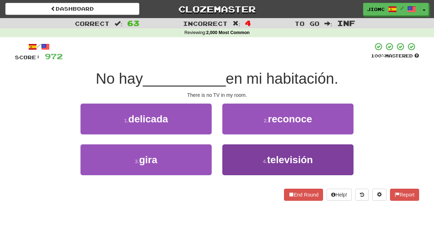
click at [239, 153] on button "4 . televisión" at bounding box center [287, 159] width 131 height 31
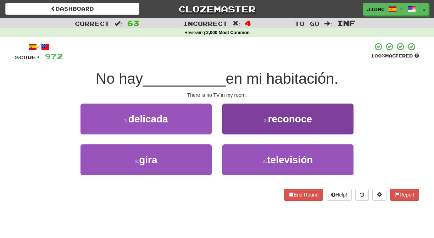
click at [237, 134] on button "2 . reconoce" at bounding box center [287, 118] width 131 height 31
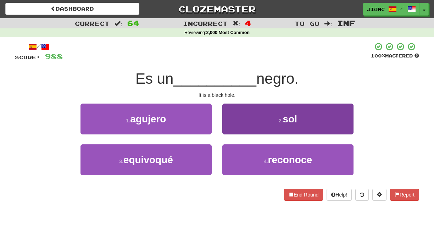
click at [230, 129] on button "2 . sol" at bounding box center [287, 118] width 131 height 31
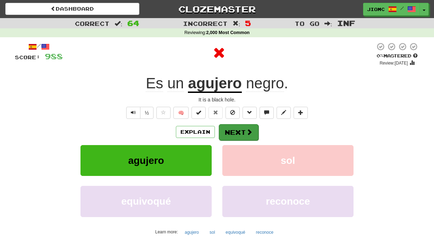
click at [230, 129] on button "Next" at bounding box center [239, 132] width 40 height 16
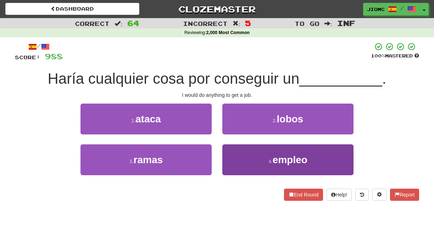
click at [232, 153] on button "4 . empleo" at bounding box center [287, 159] width 131 height 31
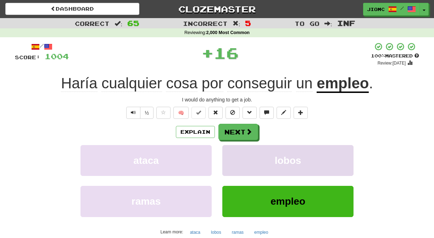
click at [232, 152] on button "lobos" at bounding box center [287, 160] width 131 height 31
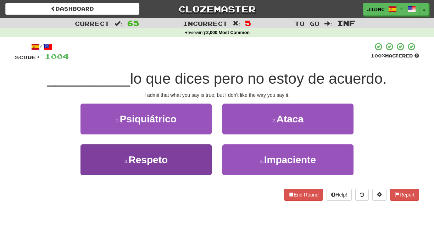
click at [203, 150] on button "3 . Respeto" at bounding box center [145, 159] width 131 height 31
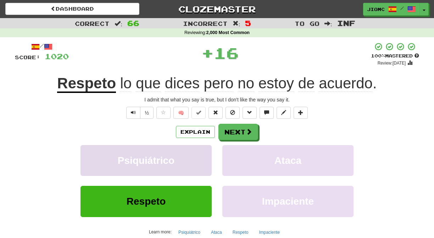
click at [203, 151] on button "Psiquiátrico" at bounding box center [145, 160] width 131 height 31
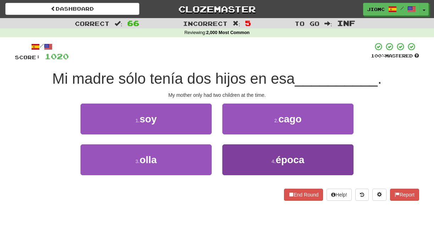
click at [227, 154] on button "4 . época" at bounding box center [287, 159] width 131 height 31
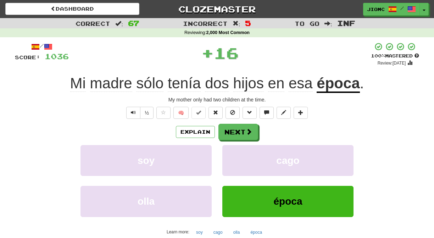
click at [227, 154] on button "cago" at bounding box center [287, 160] width 131 height 31
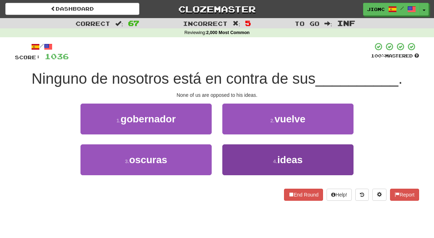
click at [224, 153] on button "4 . ideas" at bounding box center [287, 159] width 131 height 31
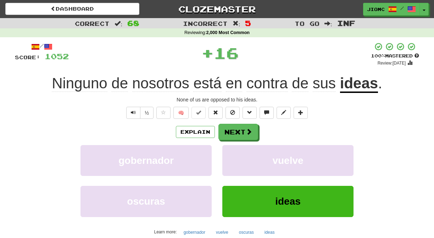
click at [224, 153] on button "vuelve" at bounding box center [287, 160] width 131 height 31
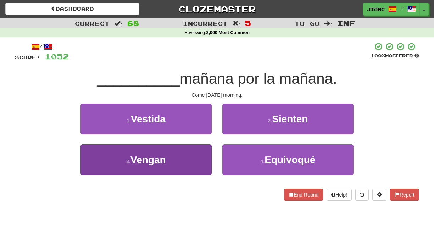
click at [206, 154] on button "3 . Vengan" at bounding box center [145, 159] width 131 height 31
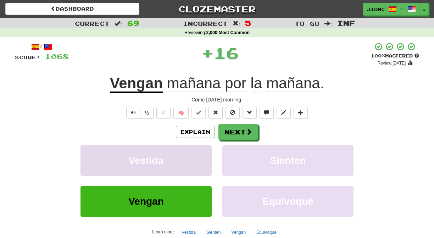
click at [207, 153] on button "Vestida" at bounding box center [145, 160] width 131 height 31
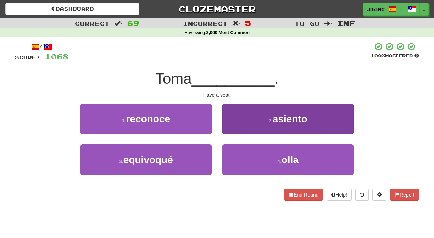
click at [229, 133] on button "2 . asiento" at bounding box center [287, 118] width 131 height 31
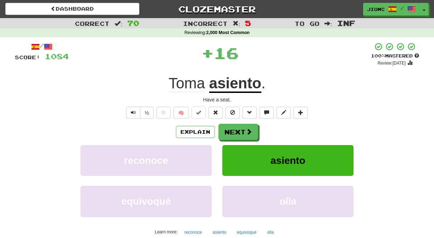
click at [229, 133] on button "Next" at bounding box center [238, 132] width 40 height 16
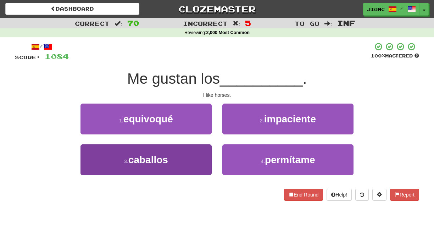
click at [207, 153] on button "3 . caballos" at bounding box center [145, 159] width 131 height 31
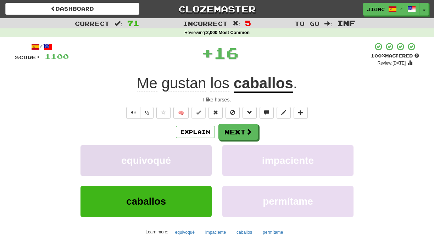
click at [207, 153] on button "equivoqué" at bounding box center [145, 160] width 131 height 31
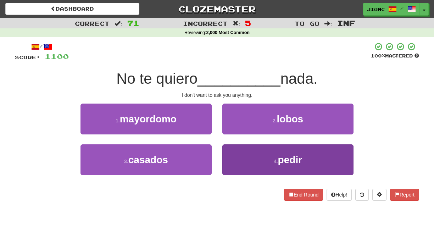
click at [231, 154] on button "4 . pedir" at bounding box center [287, 159] width 131 height 31
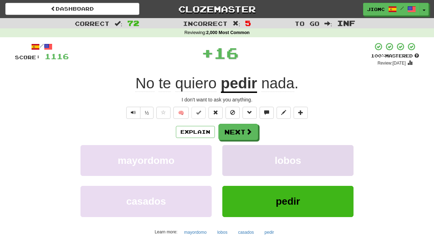
click at [229, 155] on button "lobos" at bounding box center [287, 160] width 131 height 31
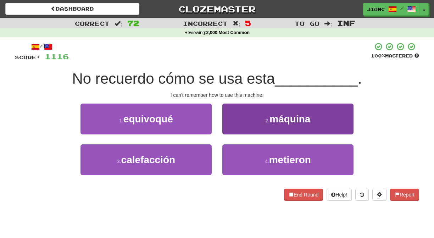
click at [233, 130] on button "2 . máquina" at bounding box center [287, 118] width 131 height 31
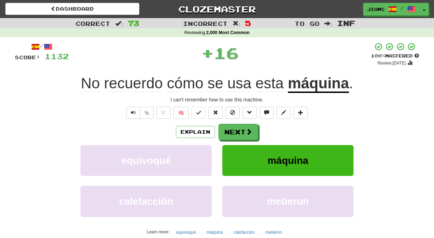
click at [231, 133] on button "Next" at bounding box center [238, 132] width 40 height 16
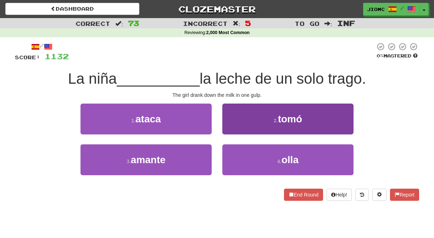
click at [227, 128] on button "2 . tomó" at bounding box center [287, 118] width 131 height 31
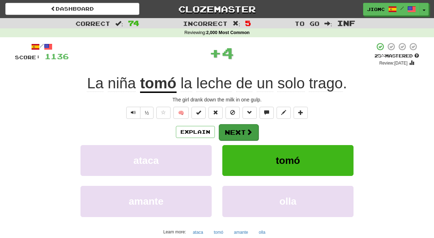
click at [228, 130] on button "Next" at bounding box center [239, 132] width 40 height 16
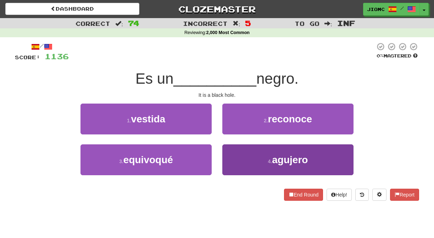
click at [232, 153] on button "4 . agujero" at bounding box center [287, 159] width 131 height 31
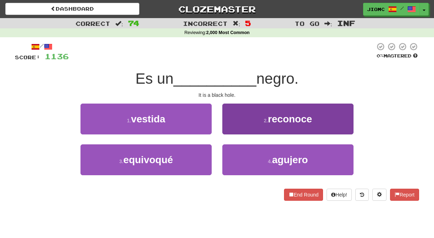
click at [232, 134] on button "2 . reconoce" at bounding box center [287, 118] width 131 height 31
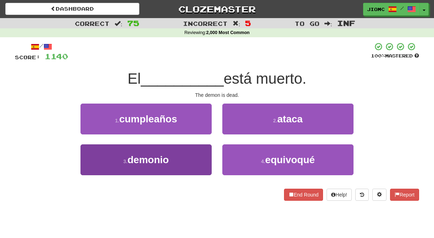
click at [196, 152] on button "3 . demonio" at bounding box center [145, 159] width 131 height 31
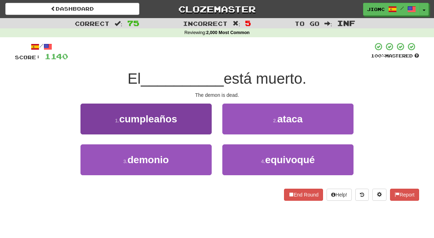
click at [197, 134] on button "1 . cumpleaños" at bounding box center [145, 118] width 131 height 31
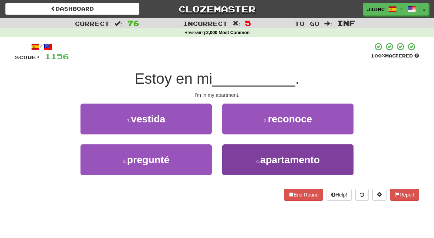
click at [227, 155] on button "4 . apartamento" at bounding box center [287, 159] width 131 height 31
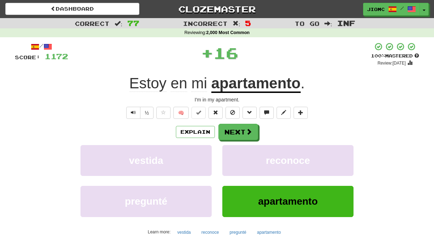
click at [227, 155] on button "reconoce" at bounding box center [287, 160] width 131 height 31
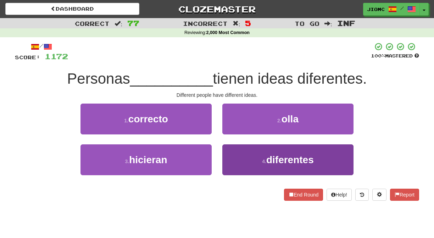
click at [227, 154] on button "4 . diferentes" at bounding box center [287, 159] width 131 height 31
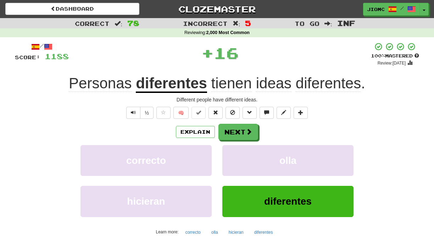
click at [227, 154] on button "olla" at bounding box center [287, 160] width 131 height 31
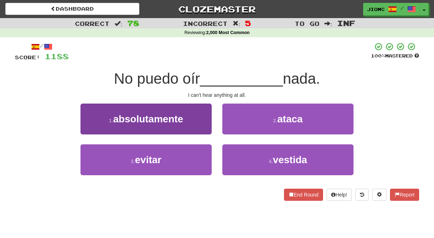
click at [203, 125] on button "1 . absolutamente" at bounding box center [145, 118] width 131 height 31
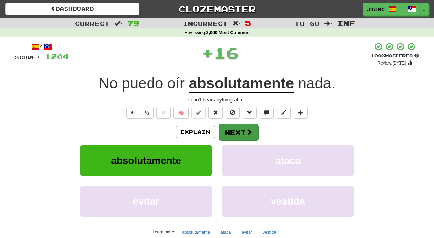
click at [231, 131] on button "Next" at bounding box center [239, 132] width 40 height 16
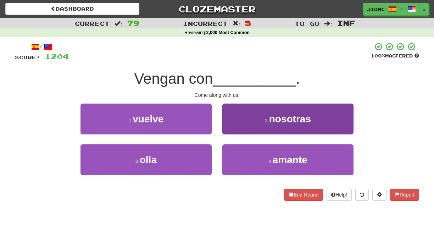
click at [229, 133] on button "2 . nosotras" at bounding box center [287, 118] width 131 height 31
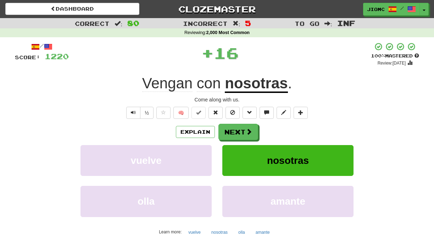
click at [229, 133] on button "Next" at bounding box center [238, 132] width 40 height 16
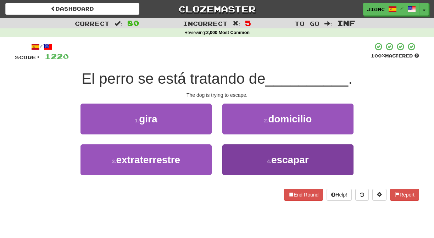
click at [229, 147] on button "4 . escapar" at bounding box center [287, 159] width 131 height 31
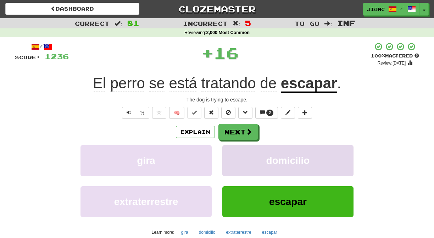
click at [229, 148] on button "domicilio" at bounding box center [287, 160] width 131 height 31
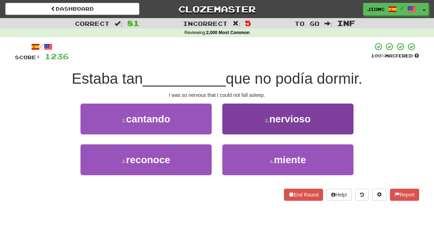
click at [230, 131] on button "2 . nervioso" at bounding box center [287, 118] width 131 height 31
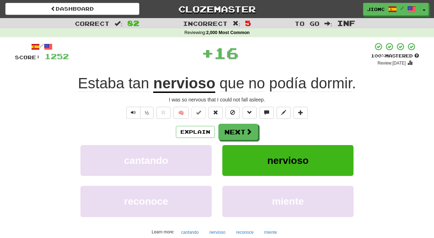
click at [230, 131] on button "Next" at bounding box center [238, 132] width 40 height 16
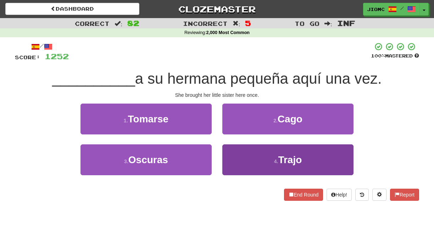
click at [230, 149] on button "4 . Trajo" at bounding box center [287, 159] width 131 height 31
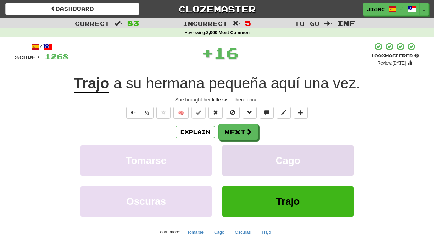
click at [230, 149] on button "Cago" at bounding box center [287, 160] width 131 height 31
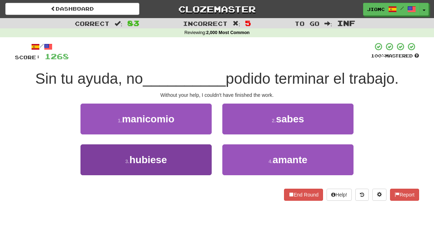
click at [207, 153] on button "3 . hubiese" at bounding box center [145, 159] width 131 height 31
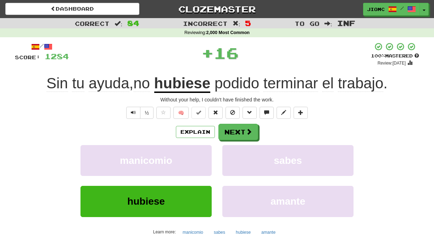
click at [207, 153] on button "manicomio" at bounding box center [145, 160] width 131 height 31
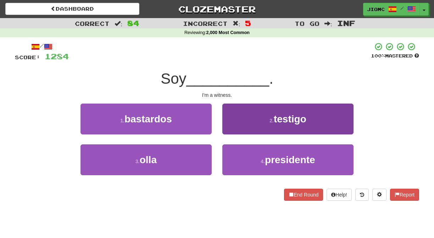
click at [231, 130] on button "2 . testigo" at bounding box center [287, 118] width 131 height 31
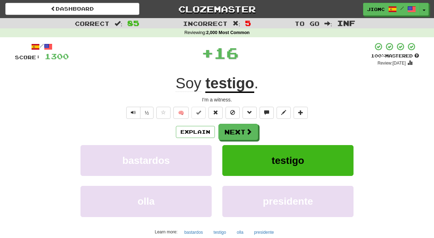
click at [230, 131] on button "Next" at bounding box center [238, 132] width 40 height 16
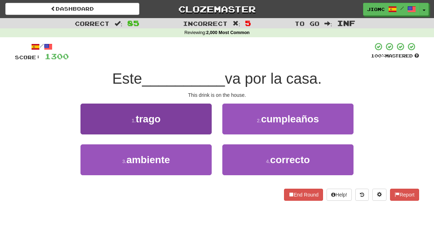
click at [209, 130] on button "1 . trago" at bounding box center [145, 118] width 131 height 31
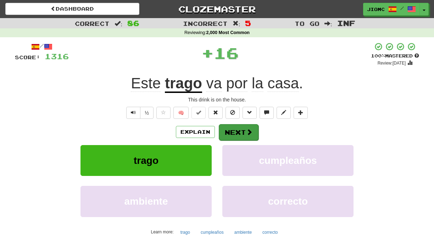
click at [221, 132] on button "Next" at bounding box center [239, 132] width 40 height 16
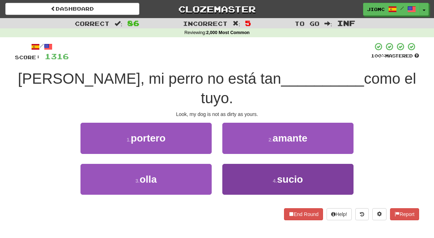
click at [228, 164] on button "4 . sucio" at bounding box center [287, 179] width 131 height 31
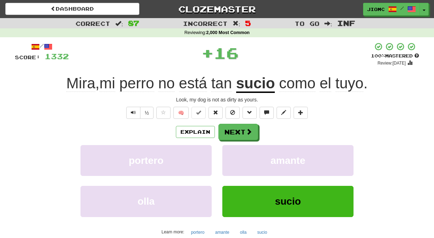
click at [228, 150] on button "amante" at bounding box center [287, 160] width 131 height 31
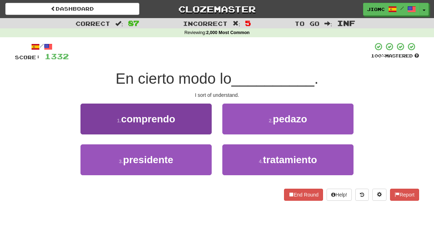
click at [208, 128] on button "1 . comprendo" at bounding box center [145, 118] width 131 height 31
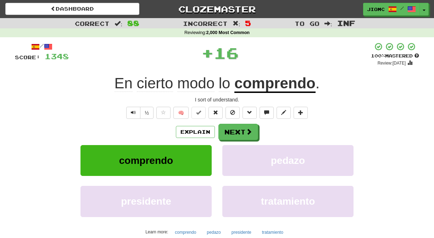
click at [230, 130] on button "Next" at bounding box center [238, 132] width 40 height 16
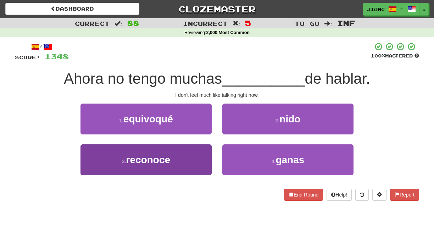
click at [197, 160] on button "3 . reconoce" at bounding box center [145, 159] width 131 height 31
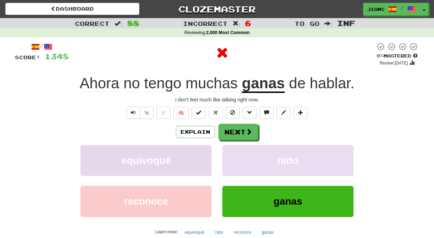
click at [197, 161] on button "equivoqué" at bounding box center [145, 160] width 131 height 31
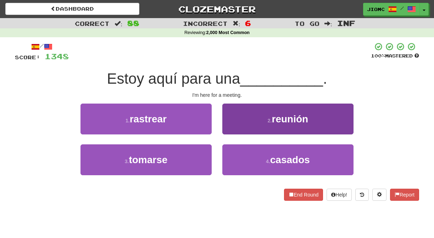
click at [228, 129] on button "2 . reunión" at bounding box center [287, 118] width 131 height 31
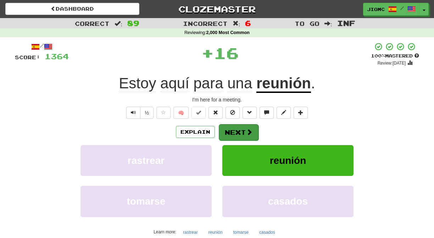
click at [228, 131] on button "Next" at bounding box center [239, 132] width 40 height 16
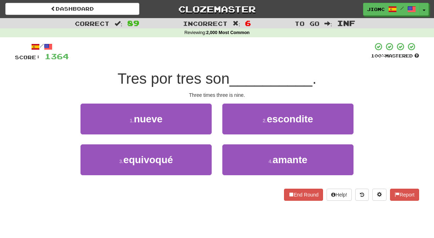
click at [212, 130] on div "1 . nueve" at bounding box center [146, 123] width 142 height 41
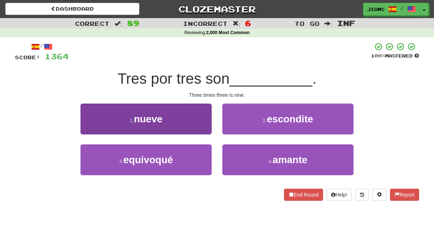
click at [207, 131] on button "1 . nueve" at bounding box center [145, 118] width 131 height 31
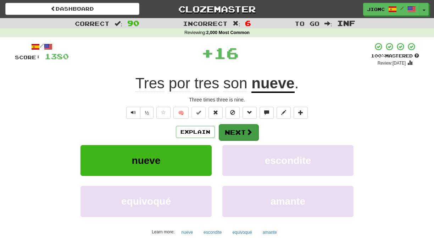
click at [225, 131] on button "Next" at bounding box center [239, 132] width 40 height 16
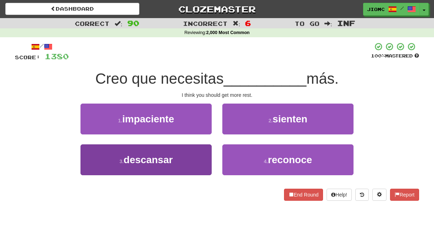
click at [201, 153] on button "3 . descansar" at bounding box center [145, 159] width 131 height 31
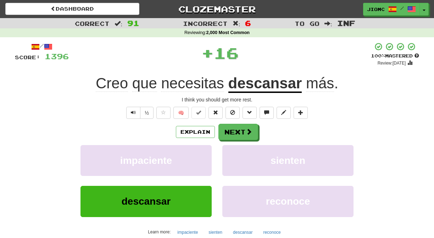
click at [201, 153] on button "impaciente" at bounding box center [145, 160] width 131 height 31
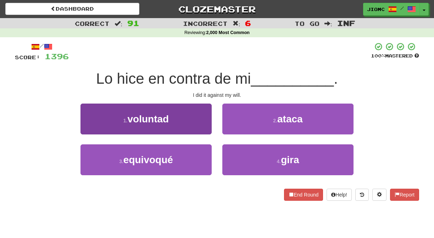
click at [202, 129] on button "1 . voluntad" at bounding box center [145, 118] width 131 height 31
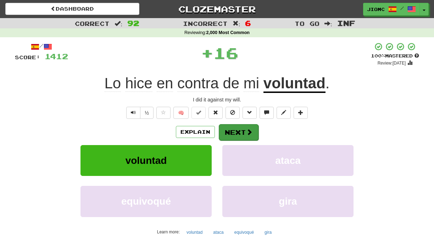
click at [226, 130] on button "Next" at bounding box center [239, 132] width 40 height 16
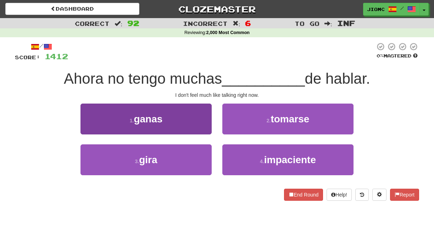
click at [206, 132] on button "1 . ganas" at bounding box center [145, 118] width 131 height 31
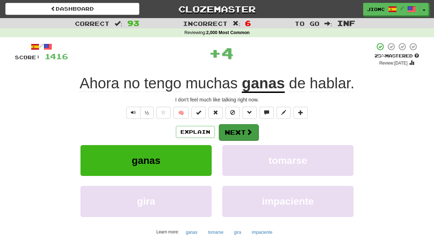
click at [229, 133] on button "Next" at bounding box center [239, 132] width 40 height 16
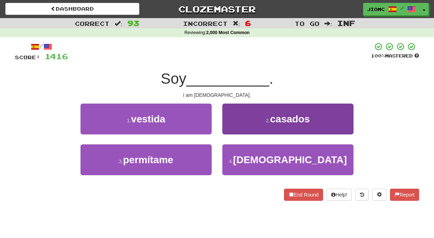
click at [235, 162] on button "4 . gay" at bounding box center [287, 159] width 131 height 31
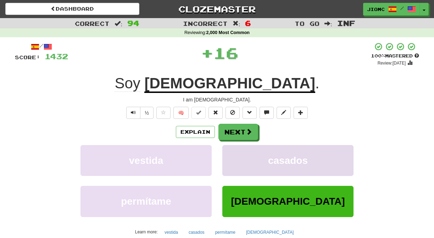
click at [234, 161] on button "casados" at bounding box center [287, 160] width 131 height 31
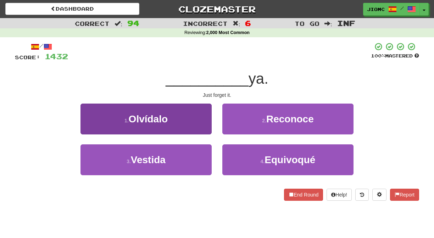
click at [201, 128] on button "1 . Olvídalo" at bounding box center [145, 118] width 131 height 31
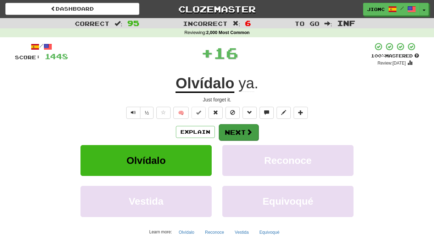
click at [229, 133] on button "Next" at bounding box center [239, 132] width 40 height 16
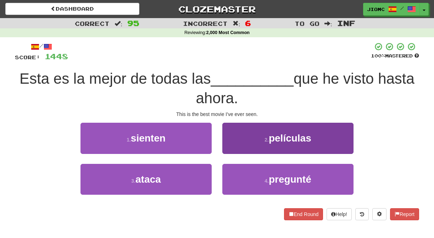
click at [231, 144] on button "2 . películas" at bounding box center [287, 138] width 131 height 31
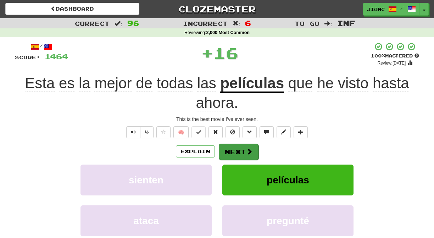
click at [231, 148] on button "Next" at bounding box center [239, 152] width 40 height 16
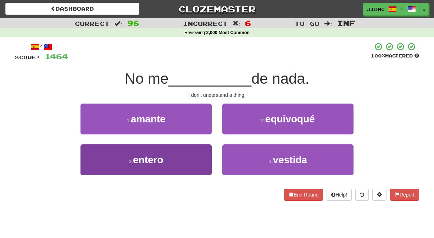
click at [203, 158] on button "3 . entero" at bounding box center [145, 159] width 131 height 31
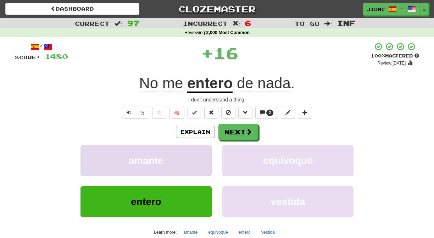
click at [204, 158] on button "amante" at bounding box center [145, 160] width 131 height 31
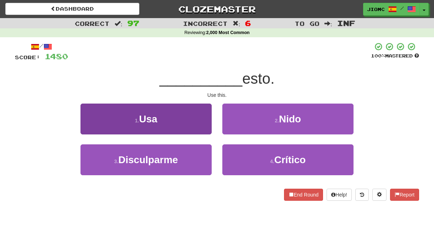
click at [206, 124] on button "1 . Usa" at bounding box center [145, 118] width 131 height 31
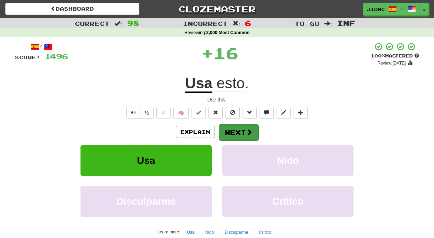
click at [221, 129] on button "Next" at bounding box center [239, 132] width 40 height 16
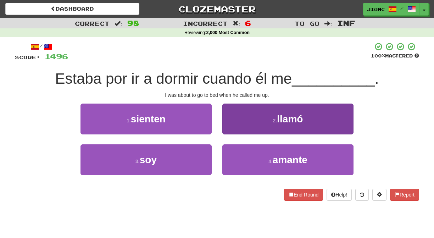
click at [226, 127] on button "2 . llamó" at bounding box center [287, 118] width 131 height 31
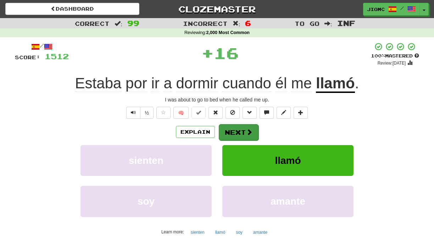
click at [227, 130] on button "Next" at bounding box center [239, 132] width 40 height 16
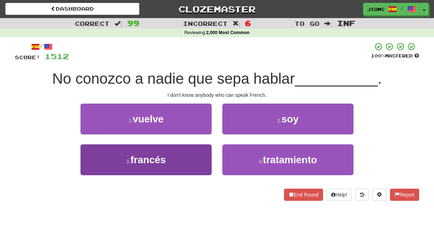
click at [198, 159] on button "3 . francés" at bounding box center [145, 159] width 131 height 31
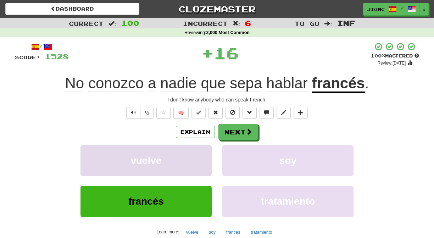
click at [199, 158] on button "vuelve" at bounding box center [145, 160] width 131 height 31
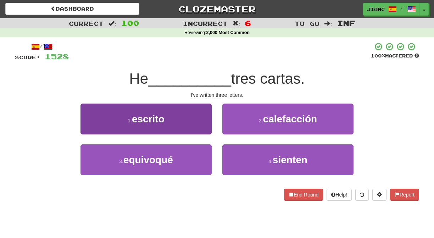
click at [203, 129] on button "1 . escrito" at bounding box center [145, 118] width 131 height 31
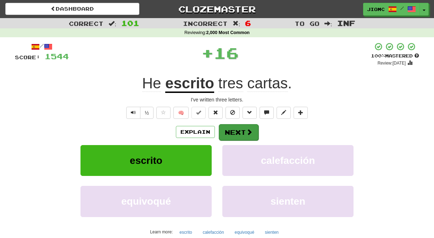
click at [232, 129] on button "Next" at bounding box center [239, 132] width 40 height 16
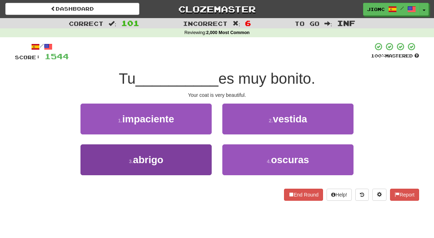
click at [203, 153] on button "3 . abrigo" at bounding box center [145, 159] width 131 height 31
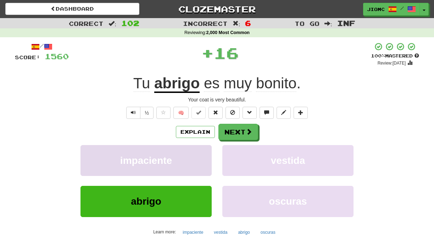
click at [204, 153] on button "impaciente" at bounding box center [145, 160] width 131 height 31
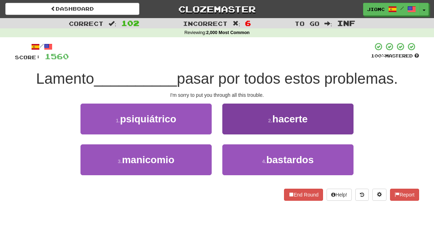
click at [230, 130] on button "2 . hacerte" at bounding box center [287, 118] width 131 height 31
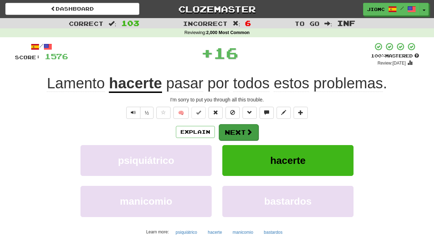
click at [230, 131] on button "Next" at bounding box center [239, 132] width 40 height 16
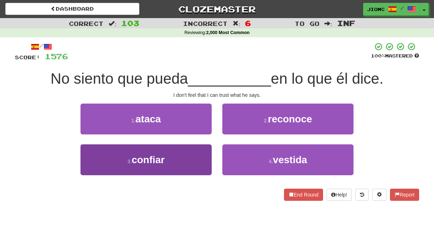
click at [199, 152] on button "3 . confiar" at bounding box center [145, 159] width 131 height 31
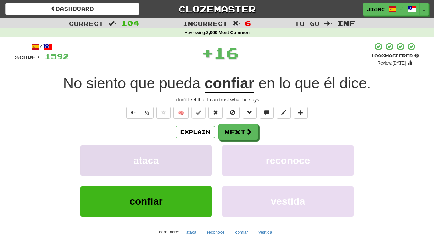
click at [199, 152] on button "ataca" at bounding box center [145, 160] width 131 height 31
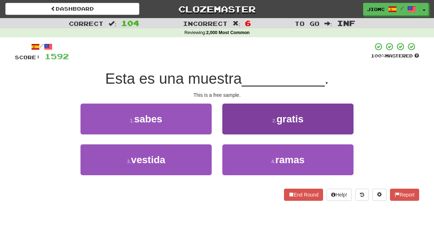
click at [231, 133] on button "2 . gratis" at bounding box center [287, 118] width 131 height 31
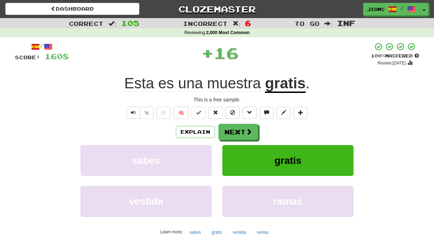
click at [231, 133] on button "Next" at bounding box center [238, 132] width 40 height 16
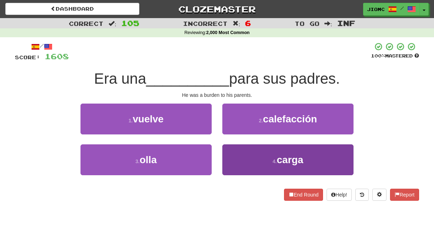
click at [232, 155] on button "4 . carga" at bounding box center [287, 159] width 131 height 31
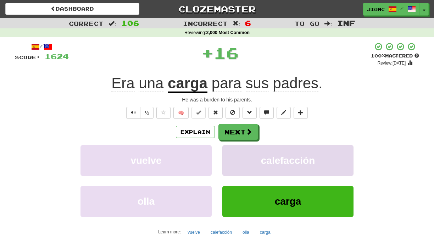
click at [232, 155] on button "calefacción" at bounding box center [287, 160] width 131 height 31
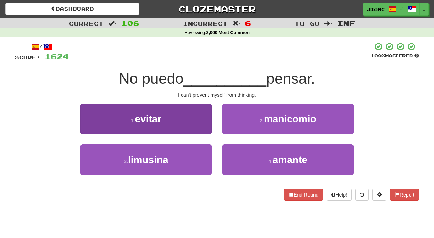
click at [204, 128] on button "1 . evitar" at bounding box center [145, 118] width 131 height 31
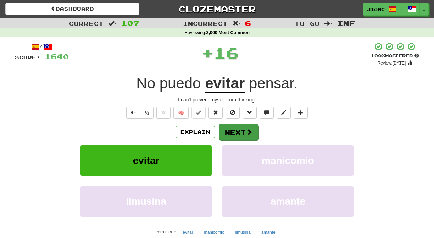
click at [242, 131] on button "Next" at bounding box center [239, 132] width 40 height 16
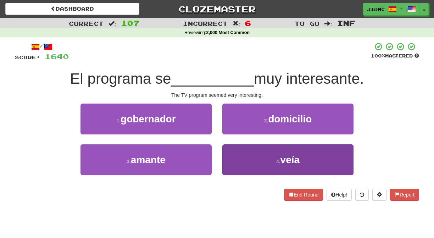
click at [227, 154] on button "4 . veía" at bounding box center [287, 159] width 131 height 31
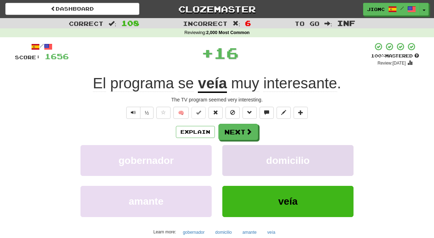
click at [227, 154] on button "domicilio" at bounding box center [287, 160] width 131 height 31
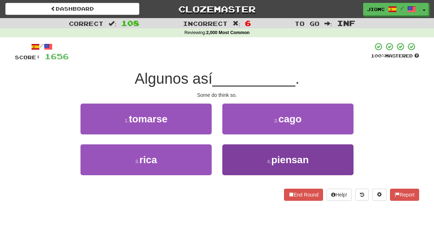
click at [227, 154] on button "4 . piensan" at bounding box center [287, 159] width 131 height 31
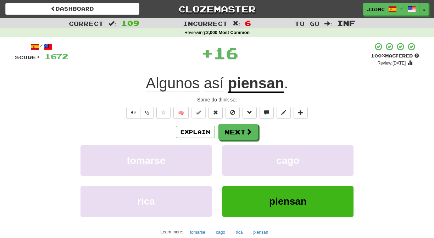
click at [227, 154] on button "cago" at bounding box center [287, 160] width 131 height 31
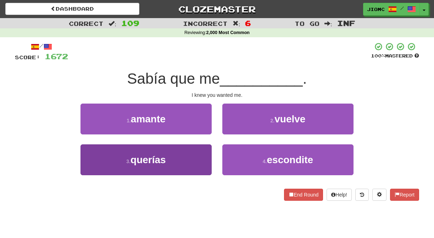
click at [202, 156] on button "3 . querías" at bounding box center [145, 159] width 131 height 31
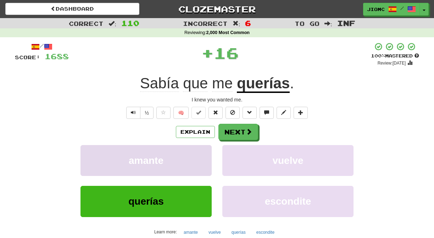
click at [203, 154] on button "amante" at bounding box center [145, 160] width 131 height 31
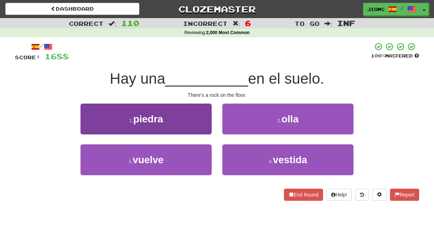
click at [210, 128] on button "1 . piedra" at bounding box center [145, 118] width 131 height 31
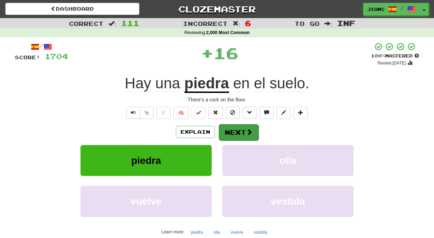
click at [225, 132] on button "Next" at bounding box center [239, 132] width 40 height 16
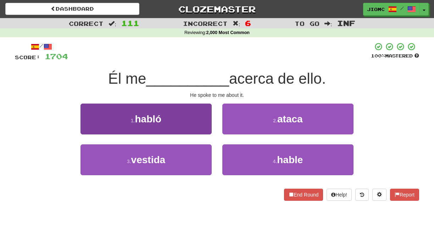
click at [206, 132] on button "1 . habló" at bounding box center [145, 118] width 131 height 31
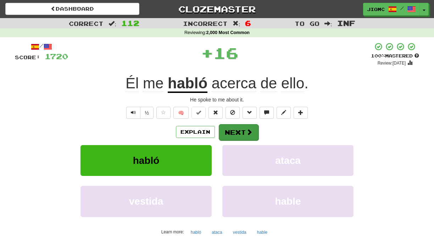
click at [235, 133] on button "Next" at bounding box center [239, 132] width 40 height 16
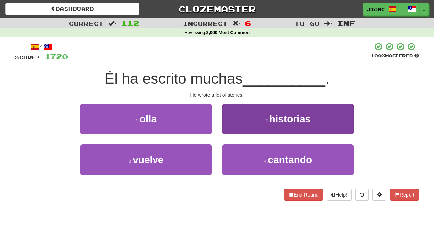
click at [232, 134] on button "2 . historias" at bounding box center [287, 118] width 131 height 31
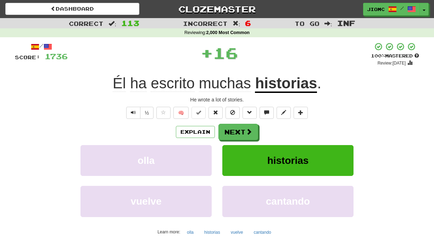
click at [232, 134] on button "Next" at bounding box center [238, 132] width 40 height 16
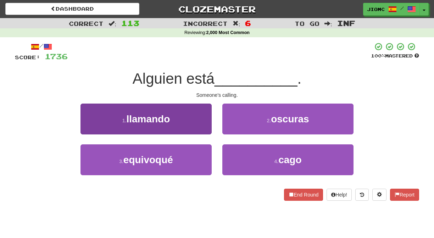
click at [206, 129] on button "1 . llamando" at bounding box center [145, 118] width 131 height 31
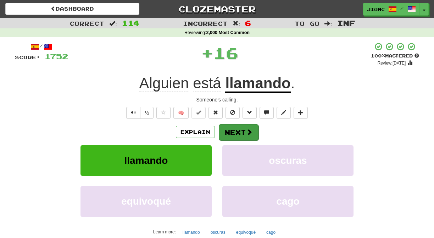
click at [226, 131] on button "Next" at bounding box center [239, 132] width 40 height 16
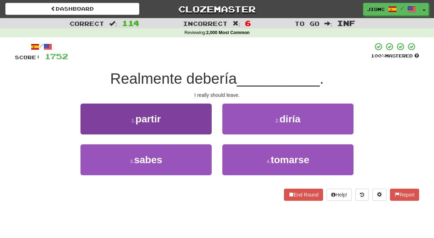
click at [206, 129] on button "1 . partir" at bounding box center [145, 118] width 131 height 31
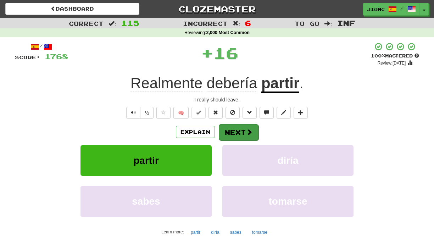
click at [230, 131] on button "Next" at bounding box center [239, 132] width 40 height 16
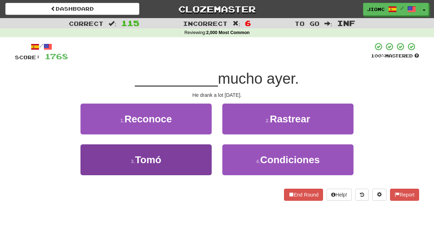
click at [205, 154] on button "3 . Tomó" at bounding box center [145, 159] width 131 height 31
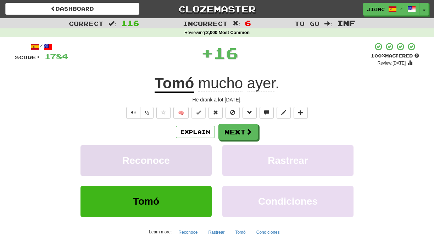
click at [206, 153] on button "Reconoce" at bounding box center [145, 160] width 131 height 31
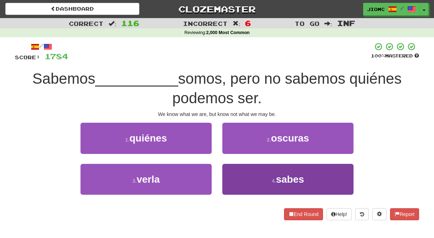
click at [231, 170] on button "4 . sabes" at bounding box center [287, 179] width 131 height 31
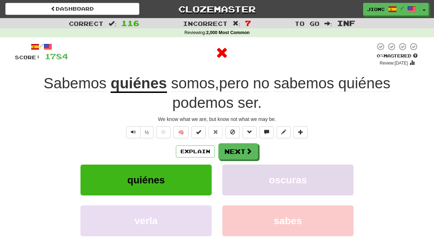
click at [230, 169] on button "oscuras" at bounding box center [287, 179] width 131 height 31
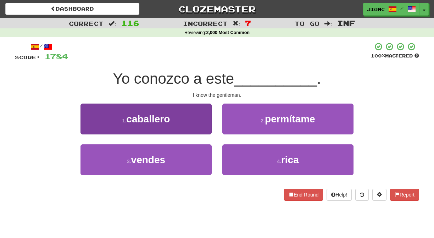
click at [209, 128] on button "1 . caballero" at bounding box center [145, 118] width 131 height 31
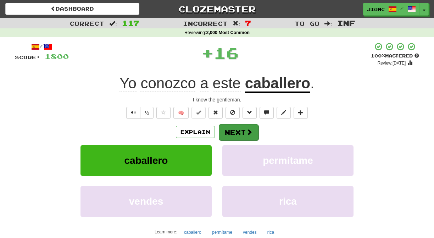
click at [230, 133] on button "Next" at bounding box center [239, 132] width 40 height 16
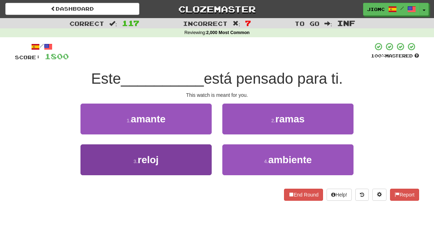
click at [196, 156] on button "3 . reloj" at bounding box center [145, 159] width 131 height 31
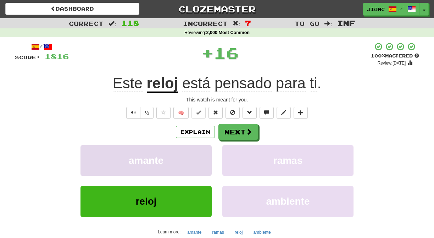
click at [197, 156] on button "amante" at bounding box center [145, 160] width 131 height 31
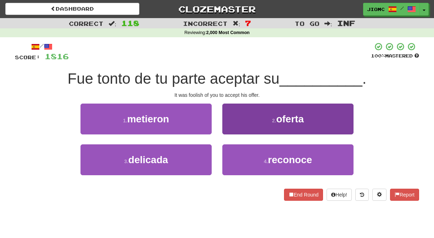
click at [230, 129] on button "2 . oferta" at bounding box center [287, 118] width 131 height 31
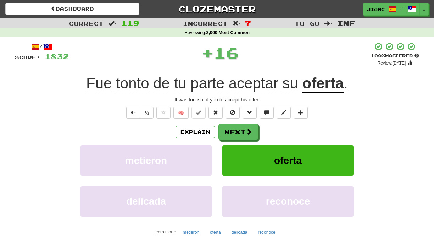
click at [229, 131] on button "Next" at bounding box center [238, 132] width 40 height 16
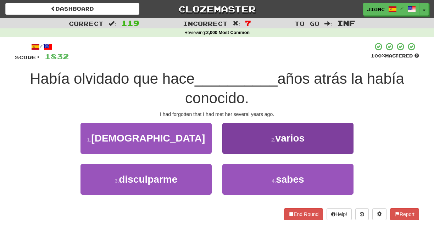
click at [235, 147] on button "2 . varios" at bounding box center [287, 138] width 131 height 31
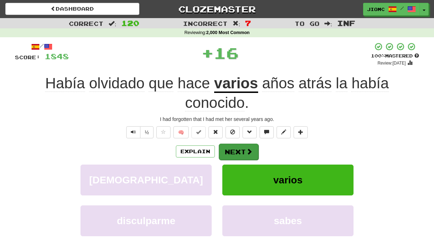
click at [234, 148] on button "Next" at bounding box center [239, 152] width 40 height 16
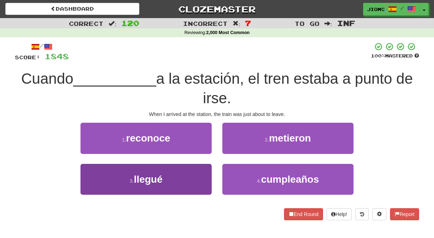
click at [204, 168] on button "3 . llegué" at bounding box center [145, 179] width 131 height 31
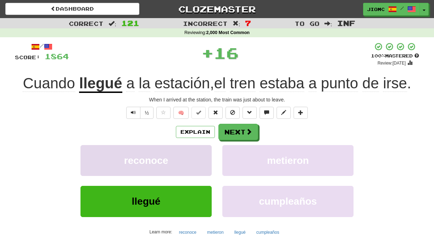
click at [204, 168] on button "reconoce" at bounding box center [145, 160] width 131 height 31
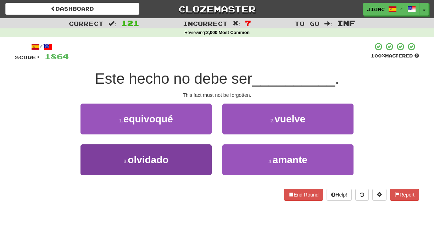
click at [204, 157] on button "3 . olvidado" at bounding box center [145, 159] width 131 height 31
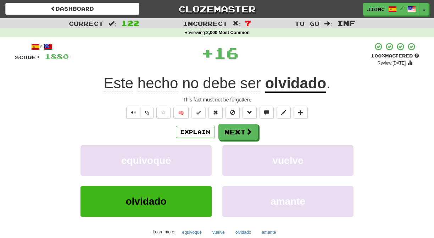
click at [204, 157] on button "equivoqué" at bounding box center [145, 160] width 131 height 31
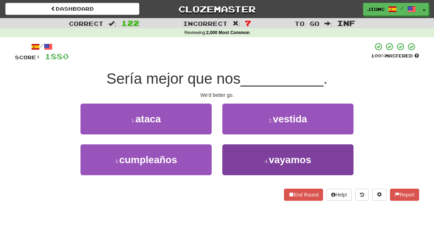
click at [231, 157] on button "4 . vayamos" at bounding box center [287, 159] width 131 height 31
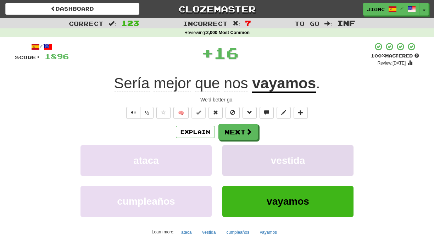
click at [230, 157] on button "vestida" at bounding box center [287, 160] width 131 height 31
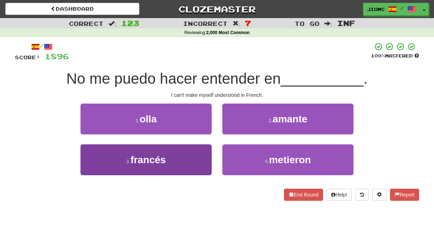
click at [206, 158] on button "3 . francés" at bounding box center [145, 159] width 131 height 31
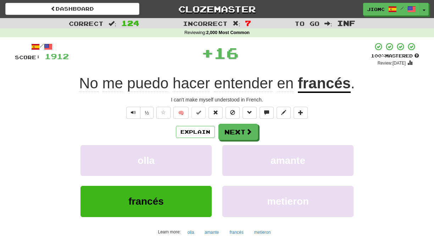
click at [206, 158] on button "olla" at bounding box center [145, 160] width 131 height 31
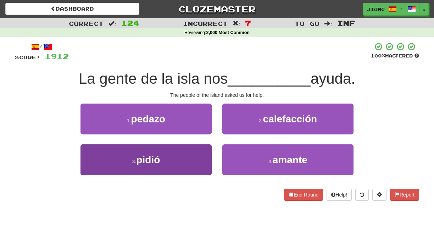
click at [206, 159] on button "3 . pidió" at bounding box center [145, 159] width 131 height 31
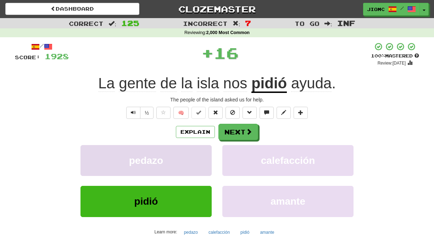
click at [207, 160] on button "pedazo" at bounding box center [145, 160] width 131 height 31
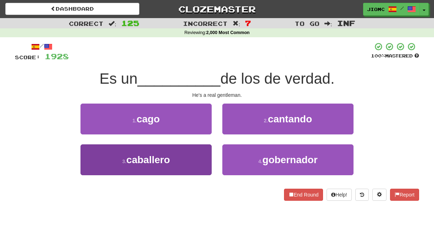
click at [206, 162] on button "3 . caballero" at bounding box center [145, 159] width 131 height 31
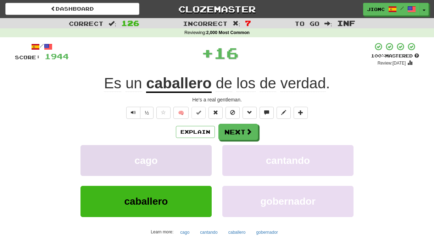
click at [206, 162] on button "cago" at bounding box center [145, 160] width 131 height 31
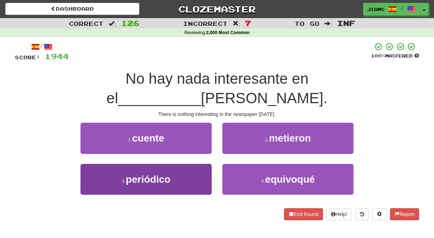
click at [202, 166] on button "3 . periódico" at bounding box center [145, 179] width 131 height 31
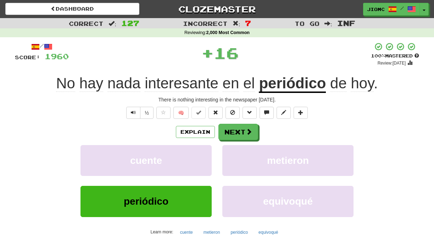
click at [202, 166] on button "cuente" at bounding box center [145, 160] width 131 height 31
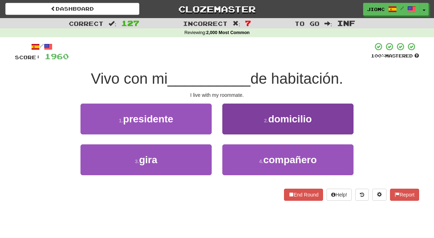
click at [234, 129] on button "2 . domicilio" at bounding box center [287, 118] width 131 height 31
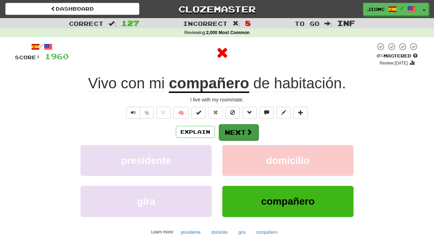
click at [231, 132] on button "Next" at bounding box center [239, 132] width 40 height 16
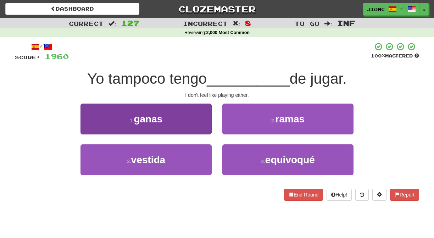
click at [207, 127] on button "1 . ganas" at bounding box center [145, 118] width 131 height 31
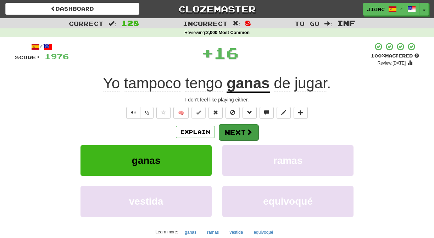
click at [230, 130] on button "Next" at bounding box center [239, 132] width 40 height 16
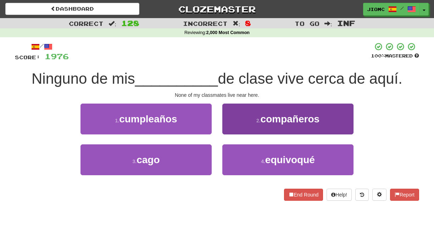
click at [227, 130] on button "2 . compañeros" at bounding box center [287, 118] width 131 height 31
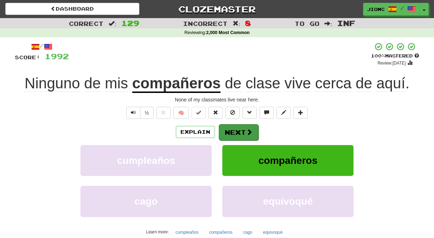
click at [227, 132] on button "Next" at bounding box center [239, 132] width 40 height 16
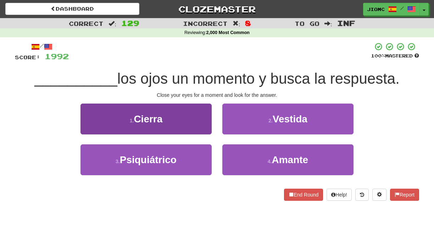
click at [207, 129] on button "1 . Cierra" at bounding box center [145, 118] width 131 height 31
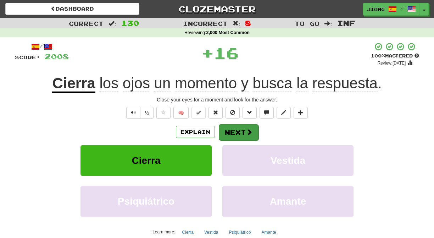
click at [232, 130] on button "Next" at bounding box center [239, 132] width 40 height 16
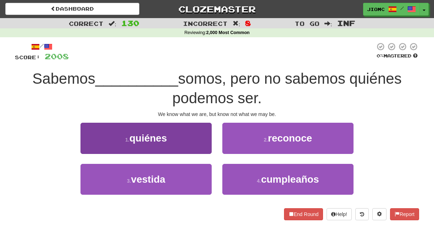
click at [204, 145] on button "1 . quiénes" at bounding box center [145, 138] width 131 height 31
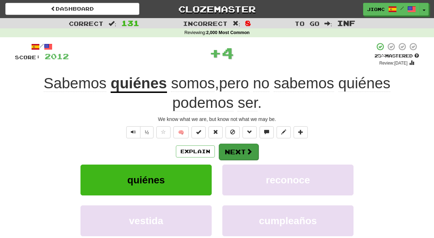
click at [230, 147] on button "Next" at bounding box center [239, 152] width 40 height 16
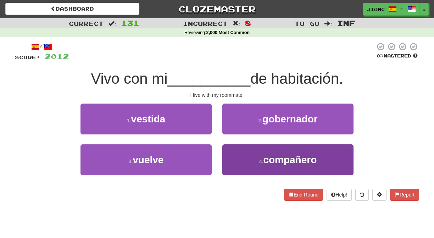
click at [234, 158] on button "4 . compañero" at bounding box center [287, 159] width 131 height 31
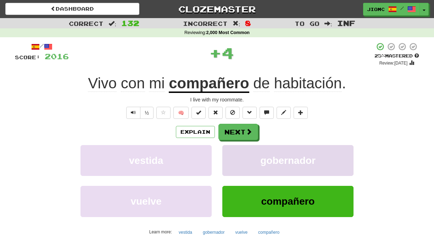
click at [234, 157] on button "gobernador" at bounding box center [287, 160] width 131 height 31
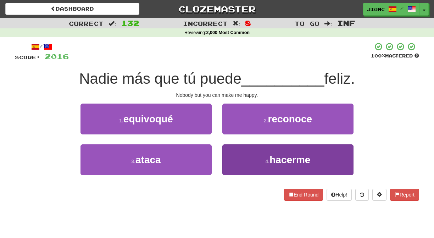
click at [229, 163] on button "4 . hacerme" at bounding box center [287, 159] width 131 height 31
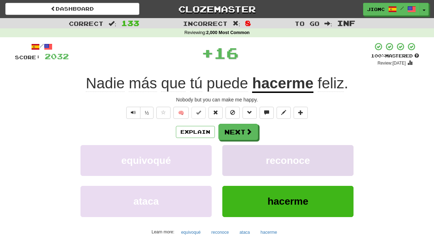
click at [230, 162] on button "reconoce" at bounding box center [287, 160] width 131 height 31
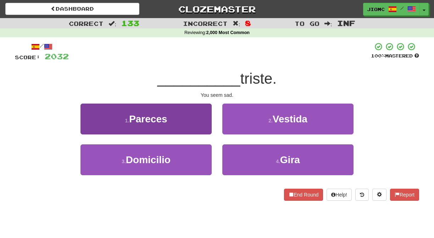
click at [196, 125] on button "1 . Pareces" at bounding box center [145, 118] width 131 height 31
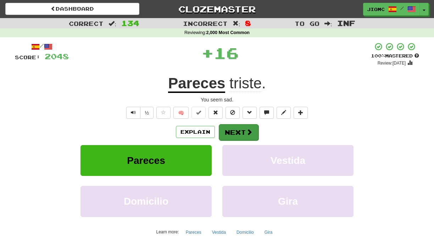
click at [244, 132] on button "Next" at bounding box center [239, 132] width 40 height 16
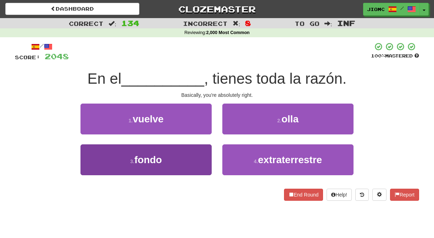
click at [199, 151] on button "3 . fondo" at bounding box center [145, 159] width 131 height 31
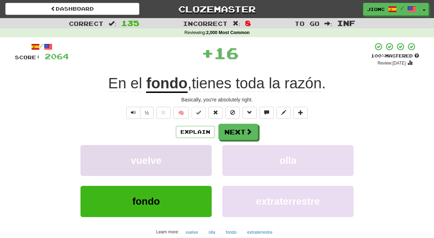
click at [200, 151] on button "vuelve" at bounding box center [145, 160] width 131 height 31
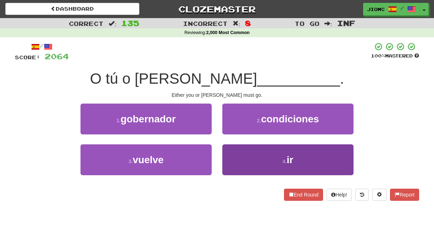
click at [223, 154] on button "4 . ir" at bounding box center [287, 159] width 131 height 31
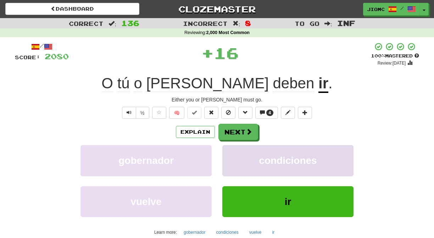
click at [226, 154] on button "condiciones" at bounding box center [287, 160] width 131 height 31
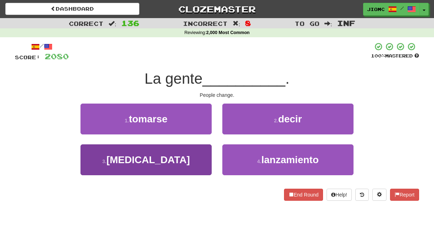
click at [201, 151] on button "3 . cambia" at bounding box center [145, 159] width 131 height 31
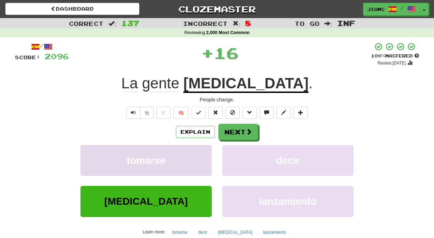
click at [202, 151] on button "tomarse" at bounding box center [145, 160] width 131 height 31
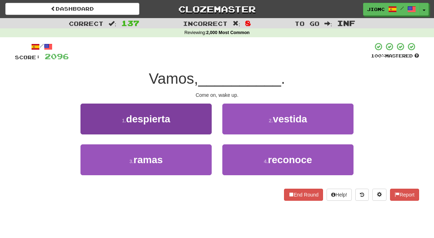
click at [205, 130] on button "1 . despierta" at bounding box center [145, 118] width 131 height 31
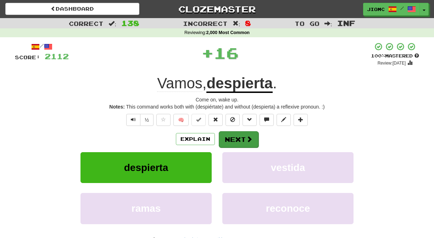
click at [232, 132] on button "Next" at bounding box center [239, 139] width 40 height 16
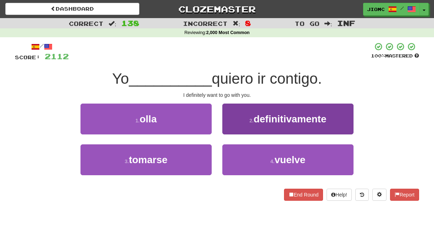
click at [231, 129] on button "2 . definitivamente" at bounding box center [287, 118] width 131 height 31
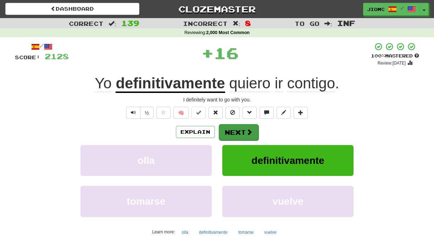
click at [231, 129] on button "Next" at bounding box center [239, 132] width 40 height 16
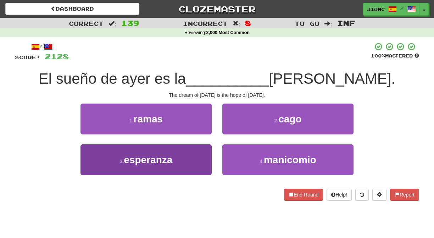
click at [202, 156] on button "3 . esperanza" at bounding box center [145, 159] width 131 height 31
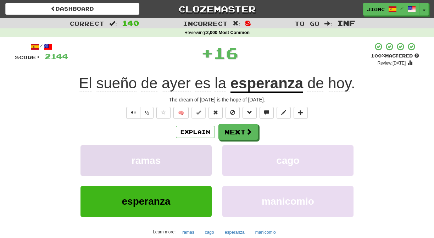
click at [202, 156] on button "ramas" at bounding box center [145, 160] width 131 height 31
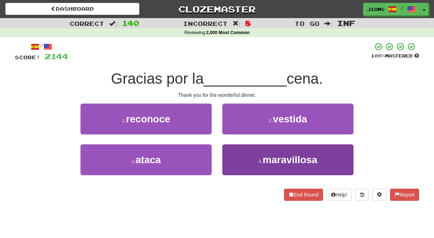
click at [235, 156] on button "4 . maravillosa" at bounding box center [287, 159] width 131 height 31
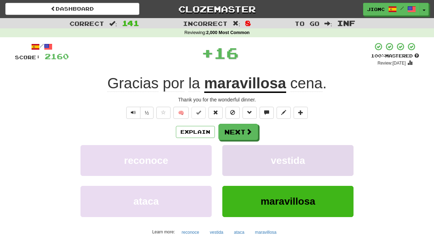
click at [232, 155] on button "vestida" at bounding box center [287, 160] width 131 height 31
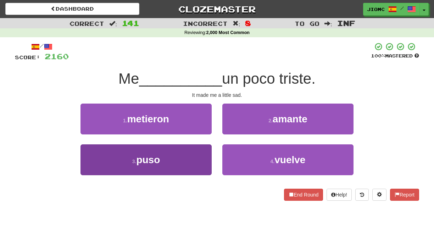
click at [204, 152] on button "3 . puso" at bounding box center [145, 159] width 131 height 31
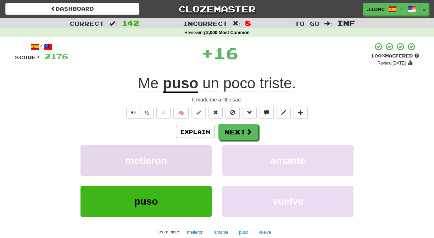
click at [204, 151] on button "metieron" at bounding box center [145, 160] width 131 height 31
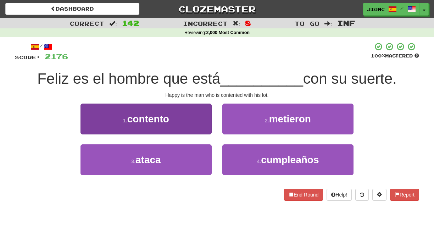
click at [206, 126] on button "1 . contento" at bounding box center [145, 118] width 131 height 31
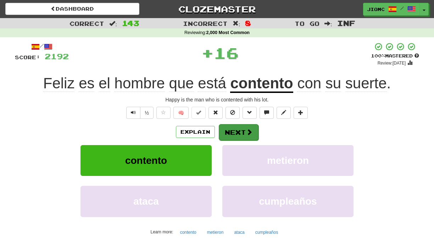
click at [227, 130] on button "Next" at bounding box center [239, 132] width 40 height 16
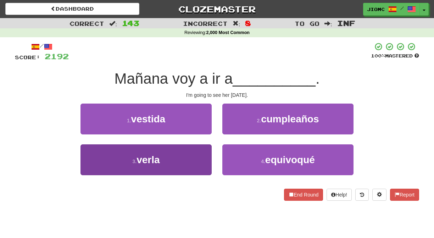
click at [205, 153] on button "3 . verla" at bounding box center [145, 159] width 131 height 31
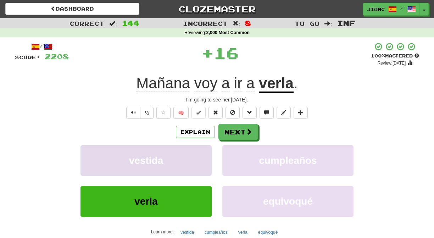
click at [206, 152] on button "vestida" at bounding box center [145, 160] width 131 height 31
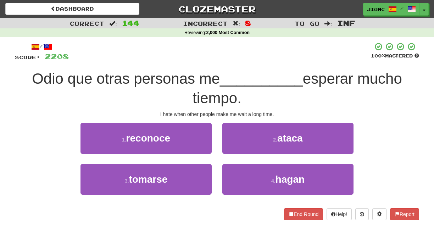
click at [222, 168] on div "4 . hagan" at bounding box center [288, 184] width 142 height 41
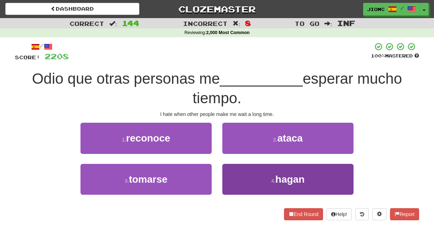
click at [230, 170] on button "4 . hagan" at bounding box center [287, 179] width 131 height 31
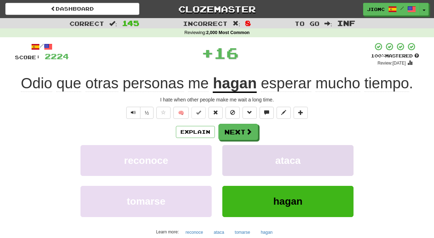
click at [229, 168] on button "ataca" at bounding box center [287, 160] width 131 height 31
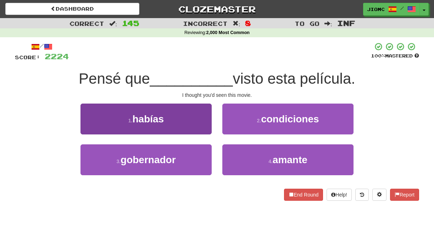
click at [208, 132] on button "1 . habías" at bounding box center [145, 118] width 131 height 31
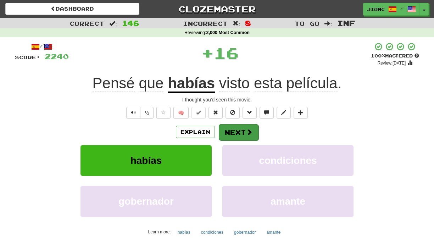
click at [232, 130] on button "Next" at bounding box center [239, 132] width 40 height 16
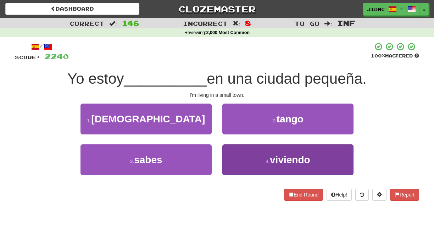
click at [230, 159] on button "4 . viviendo" at bounding box center [287, 159] width 131 height 31
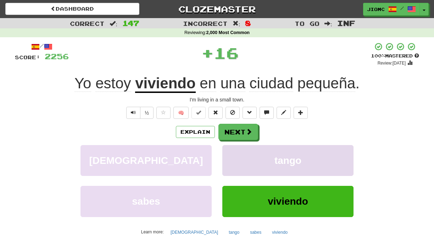
click at [230, 158] on button "tango" at bounding box center [287, 160] width 131 height 31
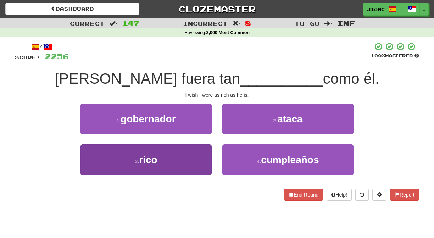
click at [205, 157] on button "3 . rico" at bounding box center [145, 159] width 131 height 31
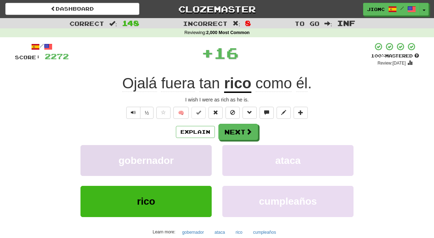
click at [205, 156] on button "gobernador" at bounding box center [145, 160] width 131 height 31
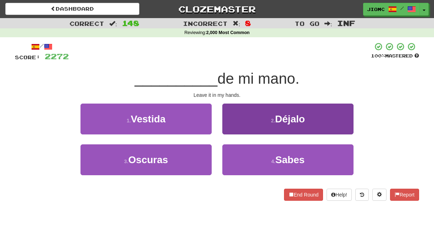
click at [235, 130] on button "2 . Déjalo" at bounding box center [287, 118] width 131 height 31
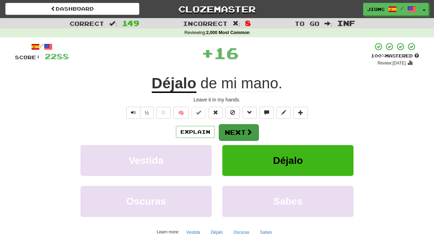
click at [231, 131] on button "Next" at bounding box center [239, 132] width 40 height 16
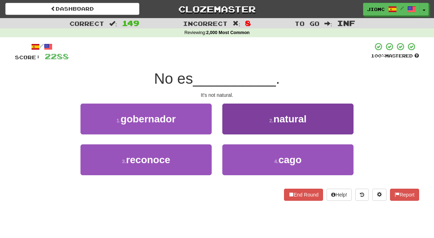
click at [232, 130] on button "2 . natural" at bounding box center [287, 118] width 131 height 31
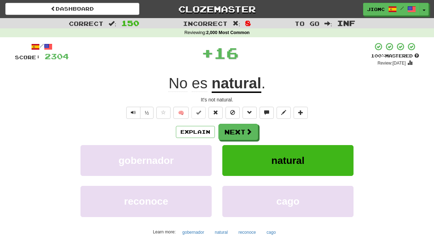
click at [232, 130] on button "Next" at bounding box center [238, 132] width 40 height 16
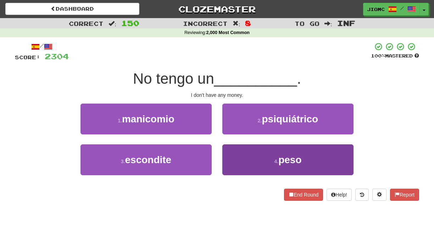
click at [228, 155] on button "4 . peso" at bounding box center [287, 159] width 131 height 31
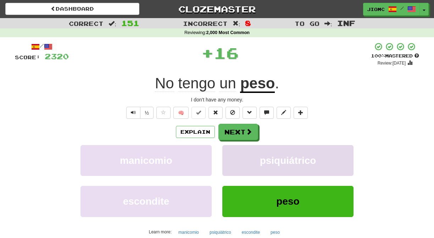
click at [227, 154] on button "psiquiátrico" at bounding box center [287, 160] width 131 height 31
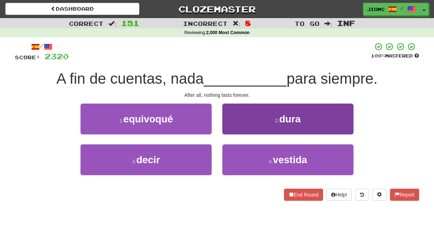
click at [230, 133] on button "2 . dura" at bounding box center [287, 118] width 131 height 31
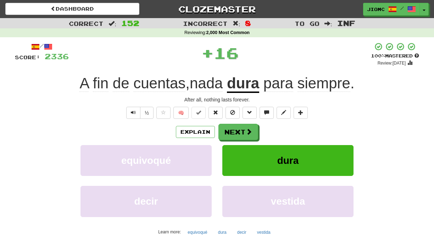
click at [230, 133] on button "Next" at bounding box center [238, 132] width 40 height 16
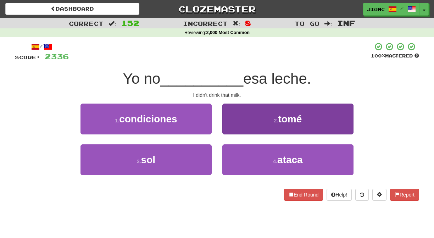
click at [229, 132] on button "2 . tomé" at bounding box center [287, 118] width 131 height 31
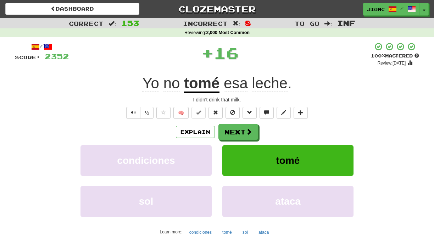
click at [228, 133] on button "Next" at bounding box center [238, 132] width 40 height 16
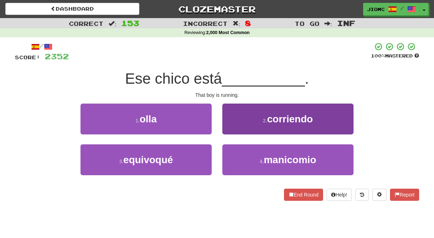
click at [229, 131] on button "2 . corriendo" at bounding box center [287, 118] width 131 height 31
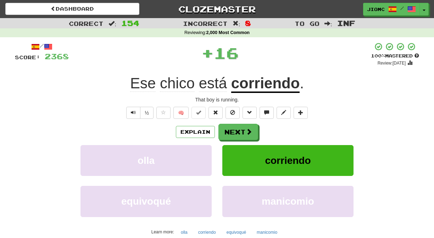
click at [229, 131] on button "Next" at bounding box center [238, 132] width 40 height 16
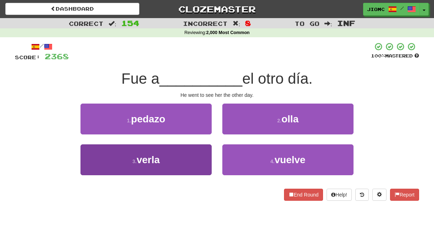
click at [206, 150] on button "3 . verla" at bounding box center [145, 159] width 131 height 31
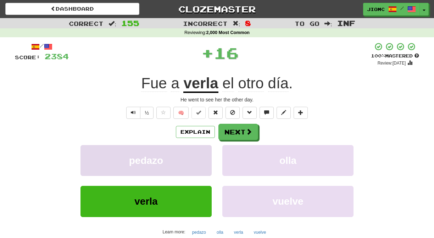
click at [205, 151] on button "pedazo" at bounding box center [145, 160] width 131 height 31
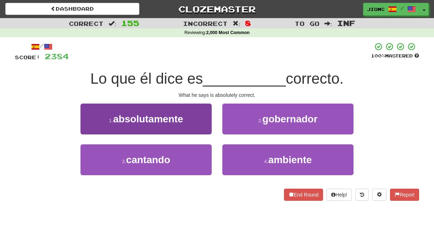
click at [205, 129] on button "1 . absolutamente" at bounding box center [145, 118] width 131 height 31
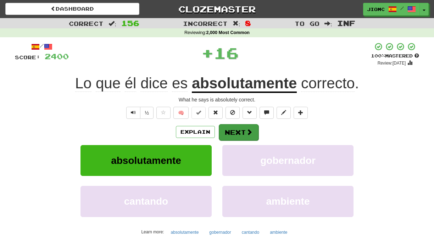
click at [230, 131] on button "Next" at bounding box center [239, 132] width 40 height 16
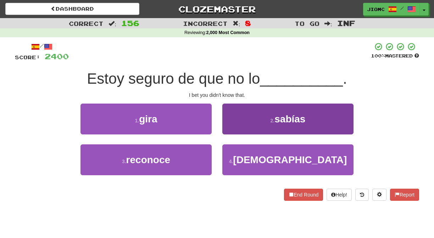
click at [228, 132] on button "2 . sabías" at bounding box center [287, 118] width 131 height 31
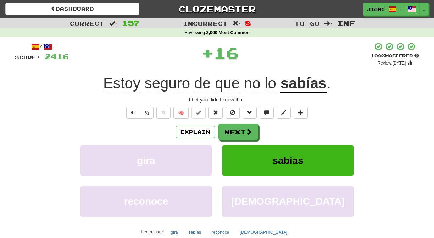
click at [227, 132] on button "Next" at bounding box center [238, 132] width 40 height 16
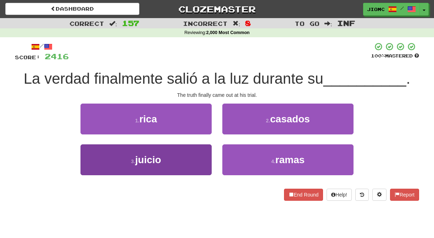
click at [203, 154] on button "3 . juicio" at bounding box center [145, 159] width 131 height 31
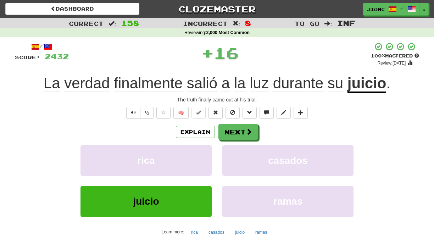
click at [203, 154] on button "rica" at bounding box center [145, 160] width 131 height 31
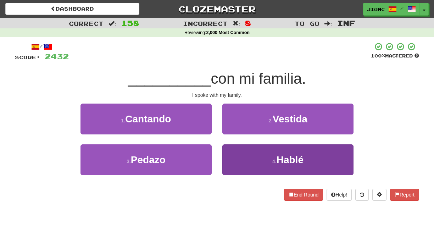
click at [229, 154] on button "4 . Hablé" at bounding box center [287, 159] width 131 height 31
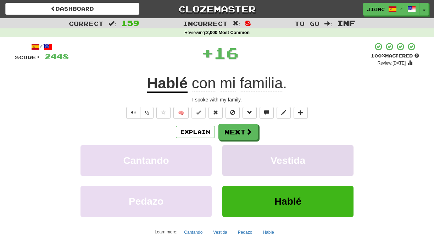
click at [229, 154] on button "Vestida" at bounding box center [287, 160] width 131 height 31
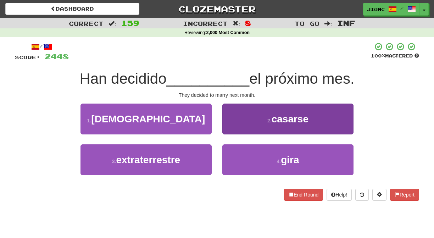
click at [231, 131] on button "2 . casarse" at bounding box center [287, 118] width 131 height 31
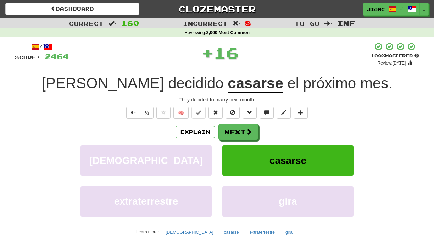
click at [231, 131] on button "Next" at bounding box center [238, 132] width 40 height 16
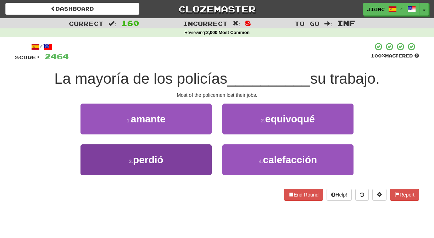
click at [202, 149] on button "3 . perdió" at bounding box center [145, 159] width 131 height 31
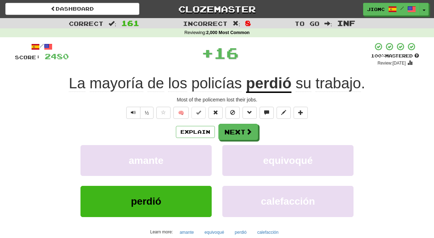
click at [202, 149] on button "amante" at bounding box center [145, 160] width 131 height 31
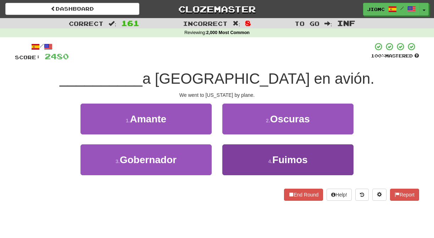
click at [232, 147] on button "4 . Fuimos" at bounding box center [287, 159] width 131 height 31
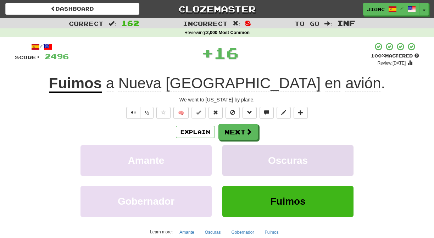
click at [232, 146] on button "Oscuras" at bounding box center [287, 160] width 131 height 31
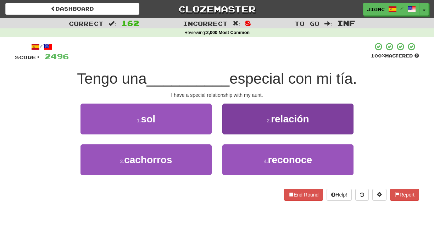
click at [232, 128] on button "2 . relación" at bounding box center [287, 118] width 131 height 31
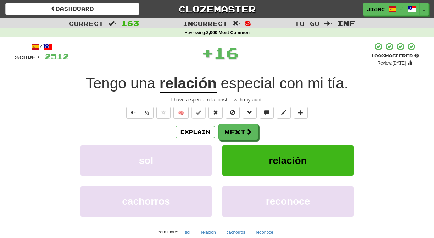
click at [232, 129] on button "Next" at bounding box center [238, 132] width 40 height 16
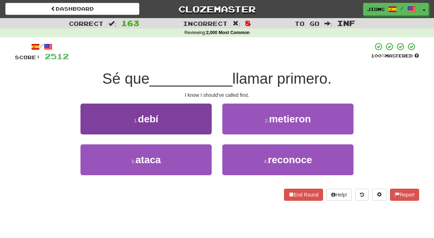
click at [209, 126] on button "1 . debí" at bounding box center [145, 118] width 131 height 31
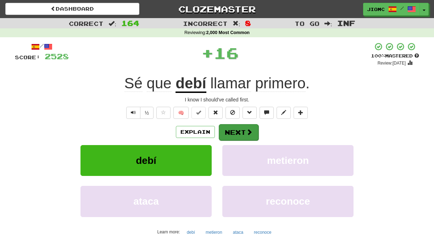
click at [231, 126] on button "Next" at bounding box center [239, 132] width 40 height 16
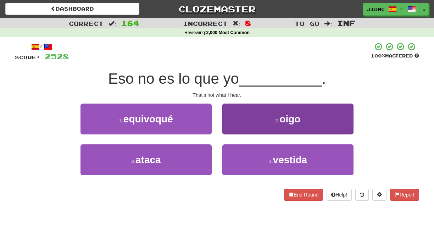
click at [231, 127] on button "2 . oigo" at bounding box center [287, 118] width 131 height 31
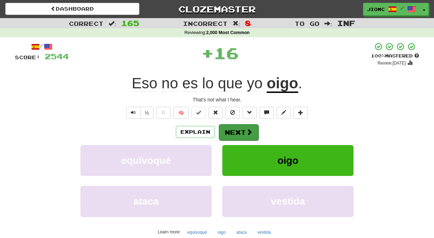
click at [231, 129] on button "Next" at bounding box center [239, 132] width 40 height 16
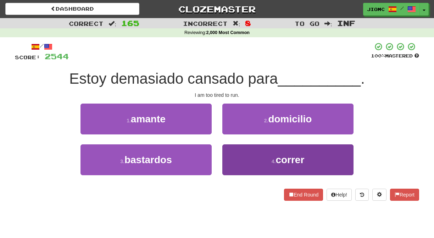
click at [235, 147] on button "4 . correr" at bounding box center [287, 159] width 131 height 31
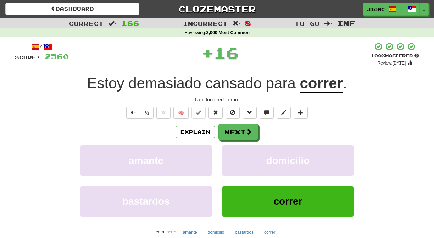
click at [235, 147] on button "domicilio" at bounding box center [287, 160] width 131 height 31
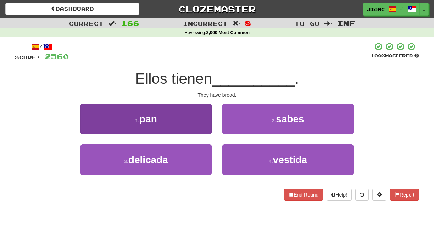
click at [206, 126] on button "1 . pan" at bounding box center [145, 118] width 131 height 31
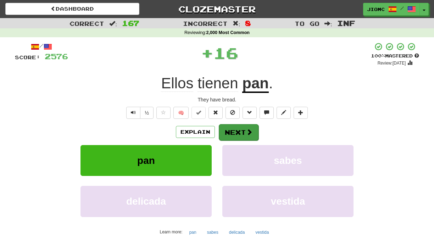
click at [248, 133] on span at bounding box center [249, 132] width 6 height 6
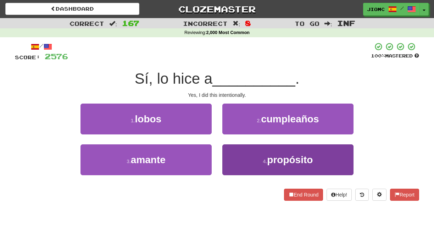
click at [232, 157] on button "4 . propósito" at bounding box center [287, 159] width 131 height 31
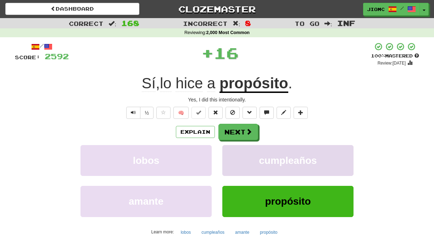
click at [232, 157] on button "cumpleaños" at bounding box center [287, 160] width 131 height 31
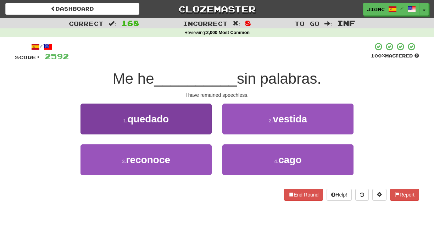
click at [208, 133] on button "1 . quedado" at bounding box center [145, 118] width 131 height 31
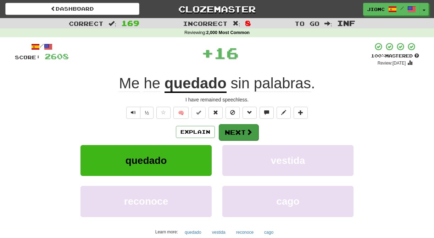
click at [231, 131] on button "Next" at bounding box center [239, 132] width 40 height 16
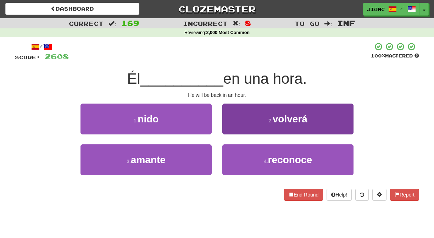
click at [231, 125] on button "2 . volverá" at bounding box center [287, 118] width 131 height 31
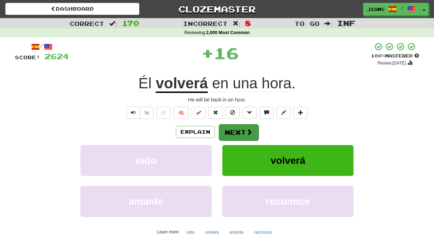
click at [231, 128] on button "Next" at bounding box center [239, 132] width 40 height 16
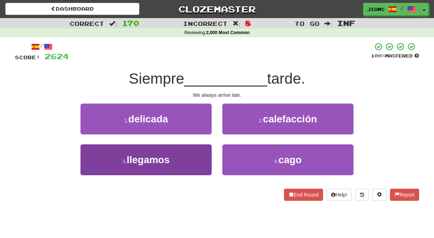
click at [193, 157] on button "3 . llegamos" at bounding box center [145, 159] width 131 height 31
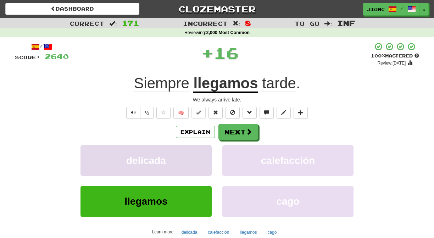
click at [193, 158] on button "delicada" at bounding box center [145, 160] width 131 height 31
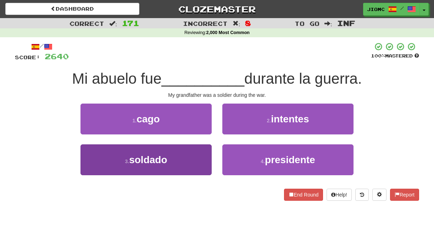
click at [194, 159] on button "3 . soldado" at bounding box center [145, 159] width 131 height 31
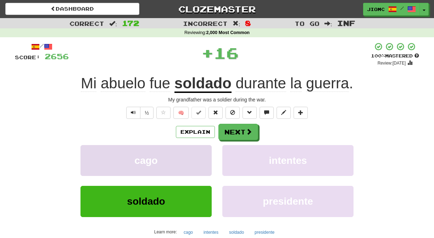
click at [196, 160] on button "cago" at bounding box center [145, 160] width 131 height 31
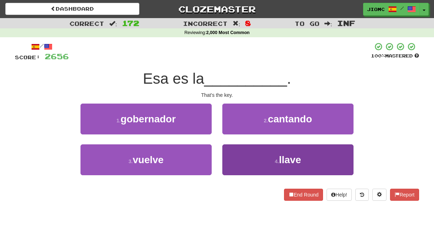
click at [230, 156] on button "4 . llave" at bounding box center [287, 159] width 131 height 31
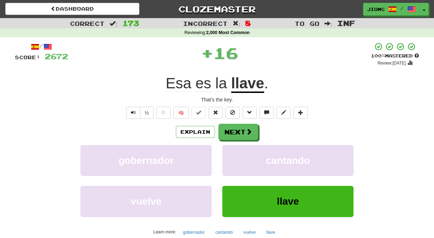
click at [230, 156] on button "cantando" at bounding box center [287, 160] width 131 height 31
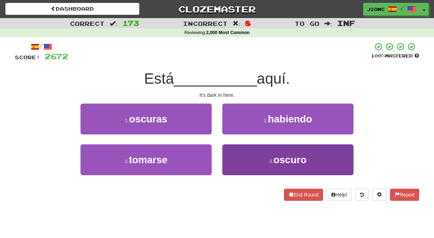
click at [228, 156] on button "4 . oscuro" at bounding box center [287, 159] width 131 height 31
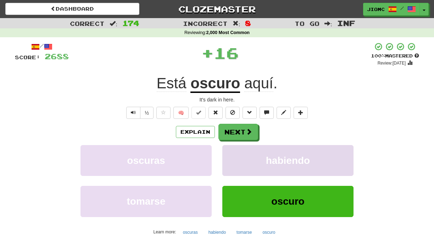
click at [229, 157] on button "habiendo" at bounding box center [287, 160] width 131 height 31
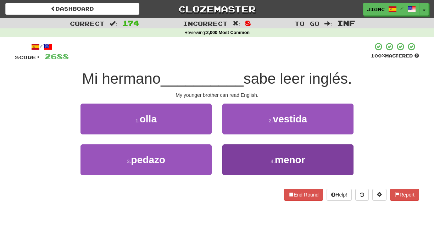
click at [229, 158] on button "4 . menor" at bounding box center [287, 159] width 131 height 31
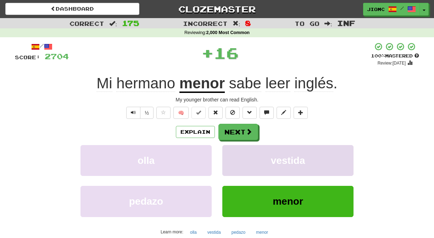
click at [229, 158] on button "vestida" at bounding box center [287, 160] width 131 height 31
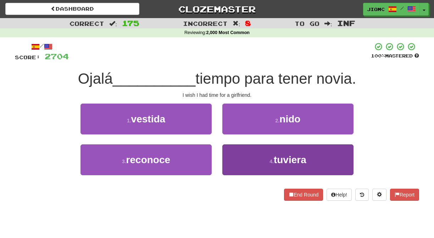
click at [226, 159] on button "4 . tuviera" at bounding box center [287, 159] width 131 height 31
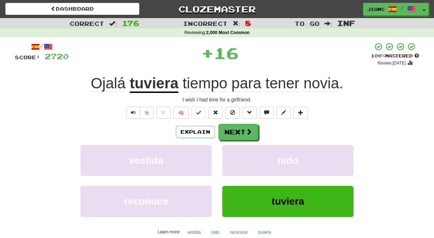
click at [226, 159] on button "nido" at bounding box center [287, 160] width 131 height 31
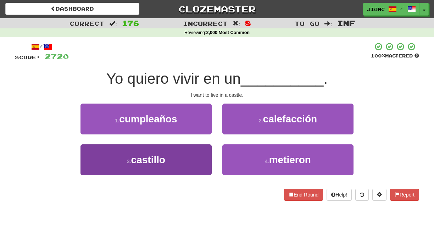
click at [197, 154] on button "3 . castillo" at bounding box center [145, 159] width 131 height 31
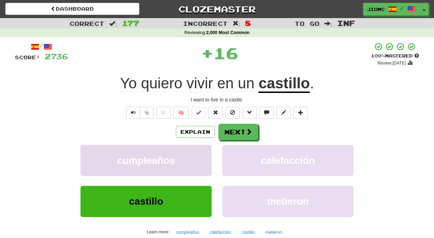
click at [197, 154] on button "cumpleaños" at bounding box center [145, 160] width 131 height 31
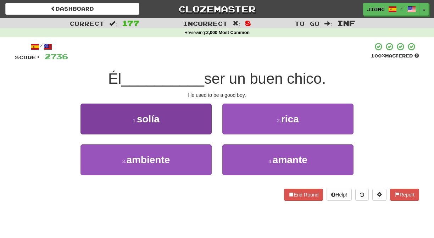
click at [204, 125] on button "1 . solía" at bounding box center [145, 118] width 131 height 31
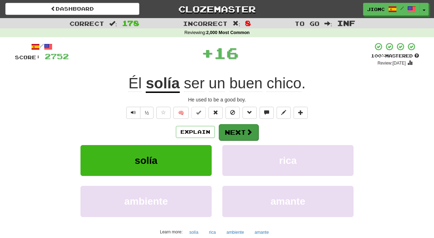
click at [233, 131] on button "Next" at bounding box center [239, 132] width 40 height 16
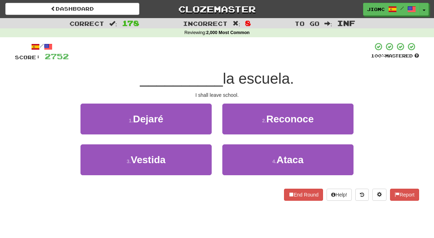
click at [213, 128] on div "1 . Dejaré" at bounding box center [146, 123] width 142 height 41
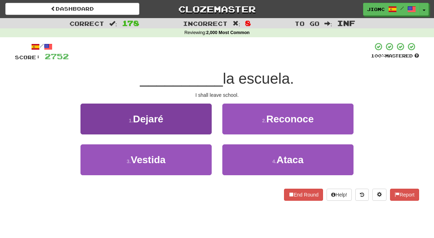
click at [210, 129] on button "1 . Dejaré" at bounding box center [145, 118] width 131 height 31
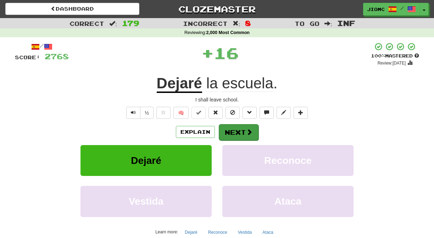
click at [235, 131] on button "Next" at bounding box center [239, 132] width 40 height 16
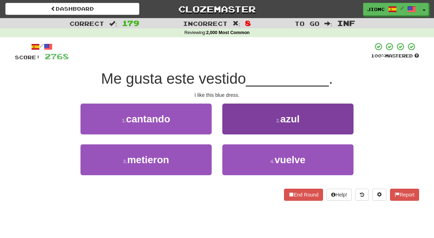
click at [228, 130] on button "2 . azul" at bounding box center [287, 118] width 131 height 31
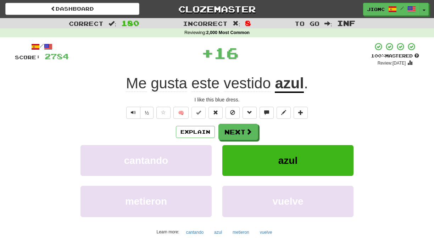
click at [228, 130] on button "Next" at bounding box center [238, 132] width 40 height 16
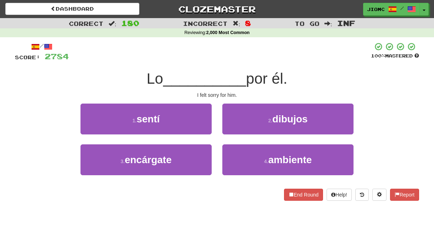
drag, startPoint x: 201, startPoint y: 120, endPoint x: 204, endPoint y: 122, distance: 3.8
click at [201, 120] on button "1 . sentí" at bounding box center [145, 118] width 131 height 31
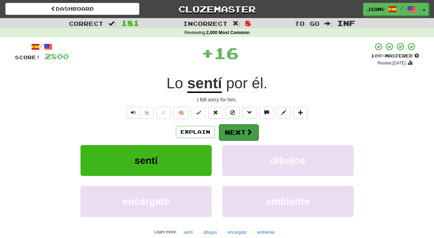
click at [225, 129] on button "Next" at bounding box center [239, 132] width 40 height 16
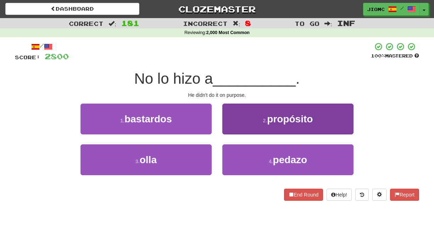
click at [230, 130] on button "2 . propósito" at bounding box center [287, 118] width 131 height 31
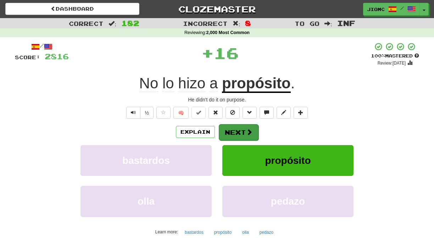
click at [230, 130] on button "Next" at bounding box center [239, 132] width 40 height 16
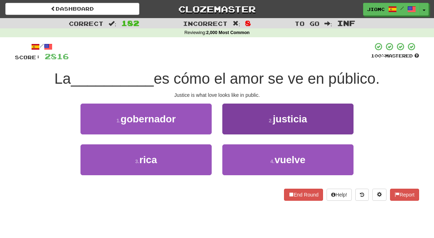
click at [231, 127] on button "2 . justicia" at bounding box center [287, 118] width 131 height 31
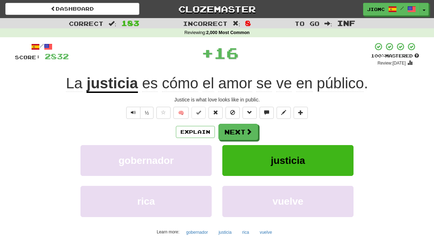
click at [231, 128] on button "Next" at bounding box center [238, 132] width 40 height 16
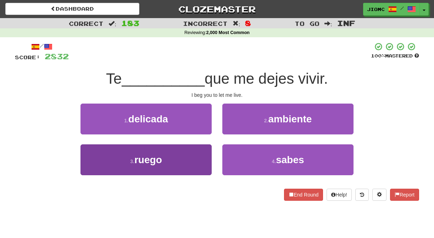
click at [197, 156] on button "3 . ruego" at bounding box center [145, 159] width 131 height 31
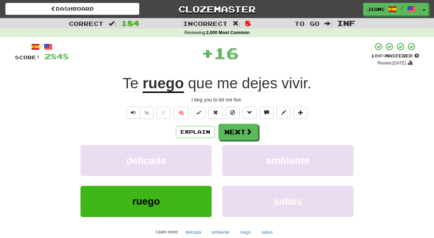
click at [197, 156] on button "delicada" at bounding box center [145, 160] width 131 height 31
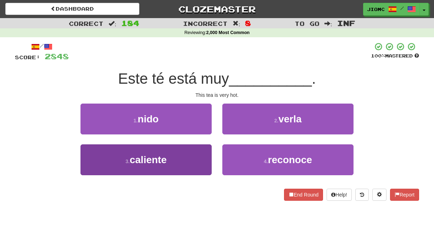
click at [199, 159] on button "3 . caliente" at bounding box center [145, 159] width 131 height 31
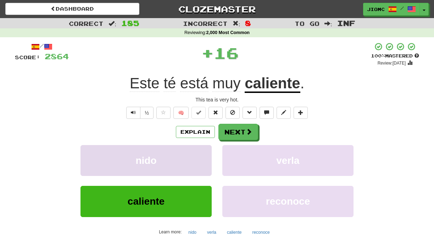
click at [199, 158] on button "nido" at bounding box center [145, 160] width 131 height 31
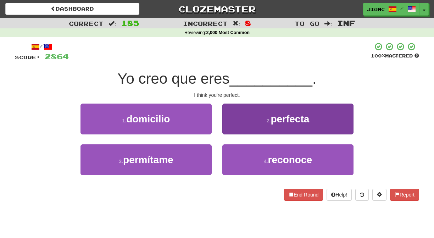
click at [228, 130] on button "2 . perfecta" at bounding box center [287, 118] width 131 height 31
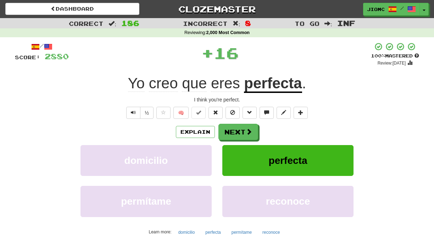
click at [228, 130] on button "Next" at bounding box center [238, 132] width 40 height 16
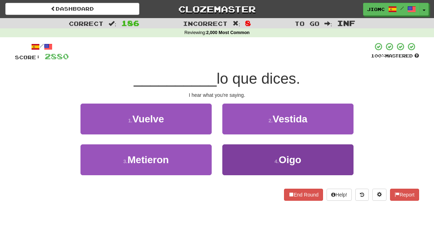
click at [231, 147] on button "4 . Oigo" at bounding box center [287, 159] width 131 height 31
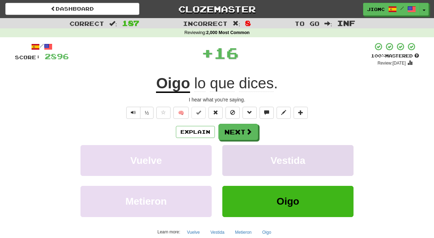
click at [231, 146] on button "Vestida" at bounding box center [287, 160] width 131 height 31
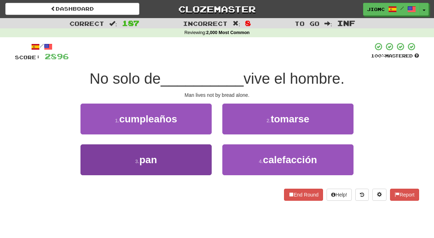
click at [207, 152] on button "3 . pan" at bounding box center [145, 159] width 131 height 31
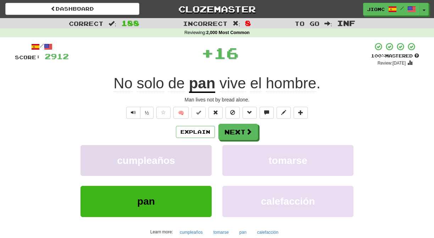
click at [207, 152] on button "cumpleaños" at bounding box center [145, 160] width 131 height 31
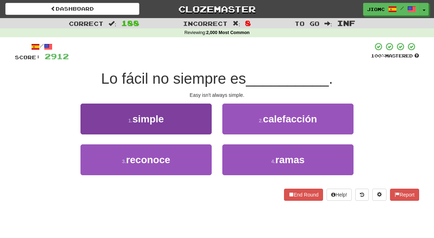
click at [206, 125] on button "1 . simple" at bounding box center [145, 118] width 131 height 31
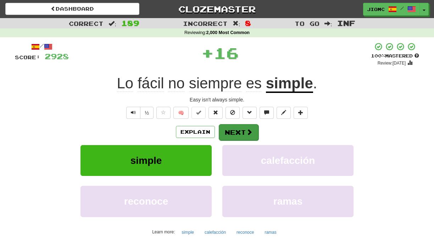
click at [224, 127] on button "Next" at bounding box center [239, 132] width 40 height 16
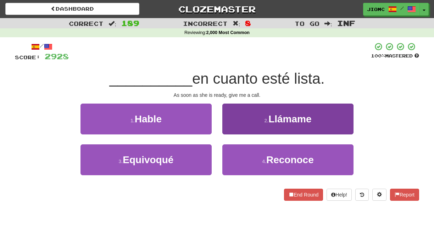
click at [230, 129] on button "2 . Llámame" at bounding box center [287, 118] width 131 height 31
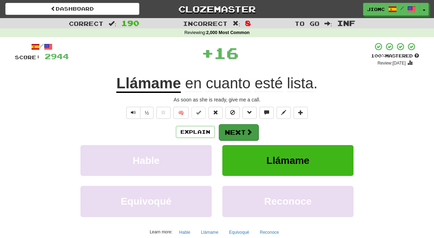
click at [229, 130] on button "Next" at bounding box center [239, 132] width 40 height 16
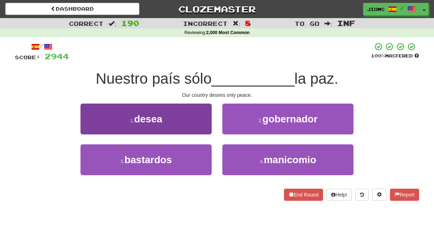
drag, startPoint x: 196, startPoint y: 125, endPoint x: 199, endPoint y: 124, distance: 3.7
click at [199, 124] on button "1 . desea" at bounding box center [145, 118] width 131 height 31
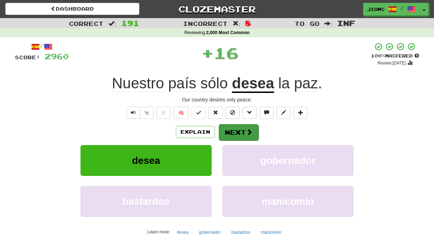
click at [230, 129] on button "Next" at bounding box center [239, 132] width 40 height 16
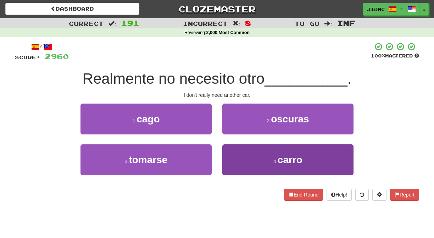
click at [229, 151] on button "4 . carro" at bounding box center [287, 159] width 131 height 31
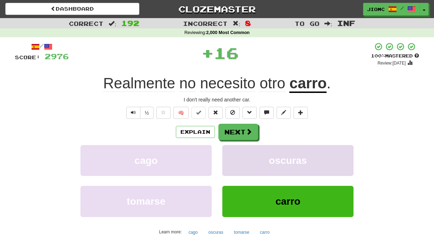
click at [229, 151] on button "oscuras" at bounding box center [287, 160] width 131 height 31
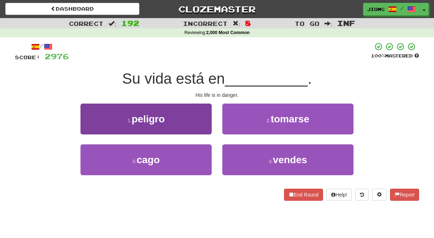
click at [199, 126] on button "1 . peligro" at bounding box center [145, 118] width 131 height 31
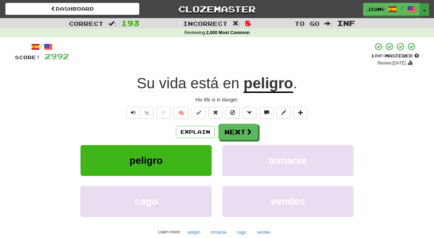
click at [425, 8] on button "Toggle Dropdown" at bounding box center [424, 9] width 9 height 13
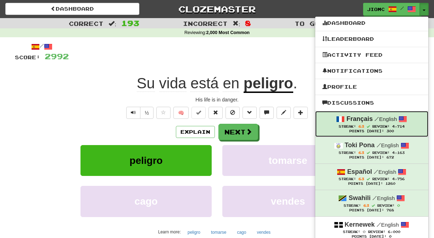
click at [357, 120] on strong "Français" at bounding box center [359, 118] width 26 height 7
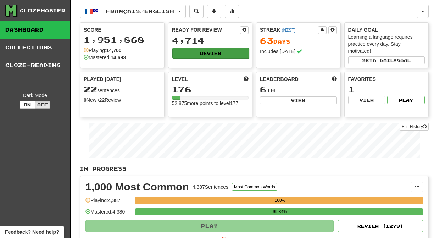
click at [194, 52] on button "Review" at bounding box center [210, 53] width 77 height 11
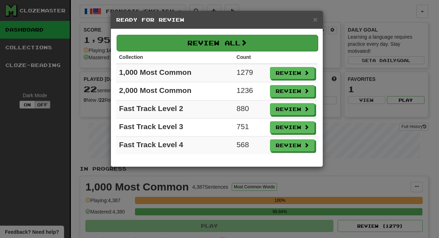
click at [192, 47] on button "Review All" at bounding box center [217, 43] width 201 height 16
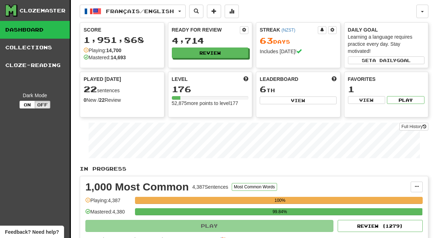
select select "********"
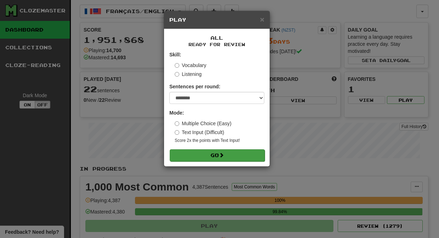
click at [233, 152] on button "Go" at bounding box center [217, 155] width 95 height 12
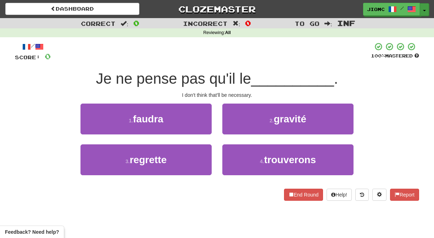
click at [426, 6] on button "Toggle Dropdown" at bounding box center [424, 9] width 9 height 13
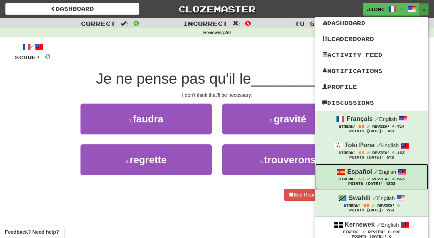
click at [392, 174] on small "/ English" at bounding box center [384, 172] width 22 height 6
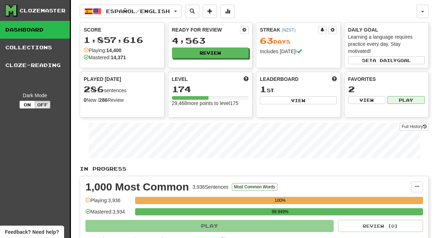
click at [399, 98] on button "Play" at bounding box center [406, 100] width 38 height 8
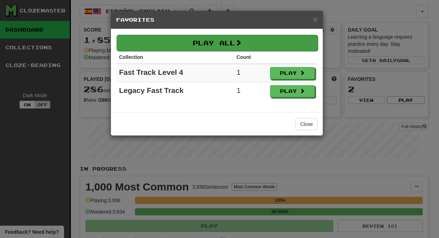
click at [273, 38] on button "Play All" at bounding box center [217, 43] width 201 height 16
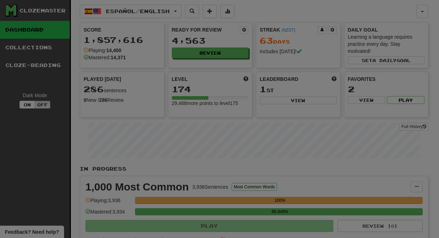
select select "********"
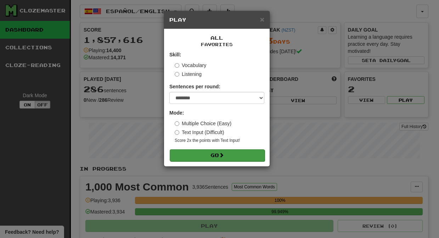
click at [245, 157] on button "Go" at bounding box center [217, 155] width 95 height 12
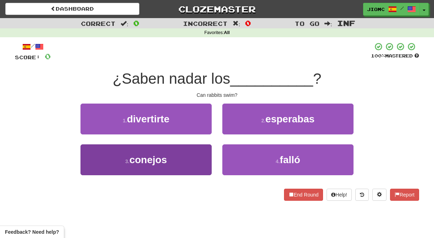
click at [195, 161] on button "3 . conejos" at bounding box center [145, 159] width 131 height 31
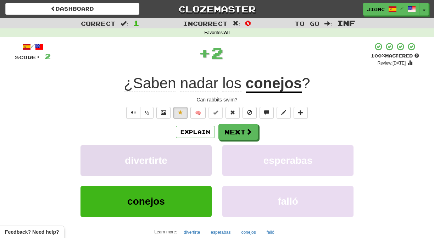
click at [196, 161] on button "divertirte" at bounding box center [145, 160] width 131 height 31
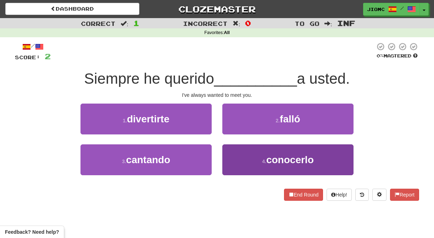
click at [230, 163] on button "4 . [GEOGRAPHIC_DATA]" at bounding box center [287, 159] width 131 height 31
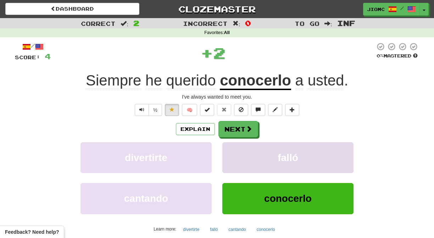
click at [230, 163] on button "falló" at bounding box center [287, 157] width 131 height 31
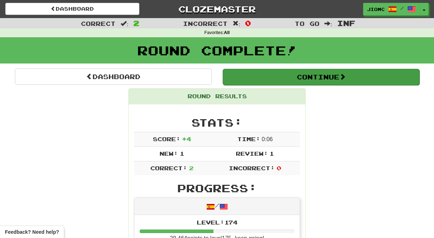
click at [290, 78] on button "Continue" at bounding box center [321, 77] width 197 height 16
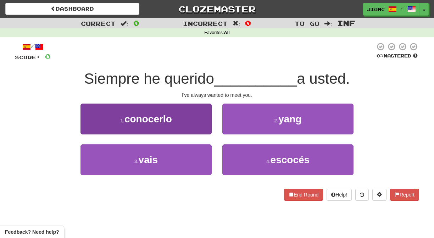
click at [182, 116] on button "1 . [GEOGRAPHIC_DATA]" at bounding box center [145, 118] width 131 height 31
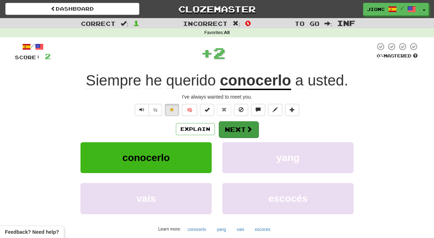
click at [233, 129] on button "Next" at bounding box center [239, 129] width 40 height 16
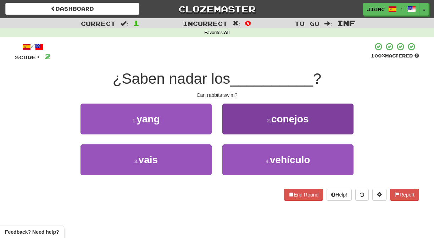
click at [233, 130] on button "2 . conejos" at bounding box center [287, 118] width 131 height 31
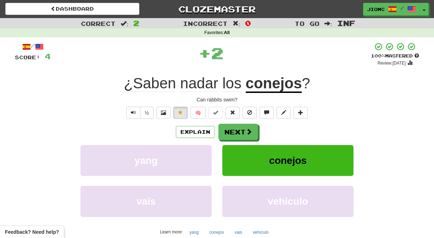
click at [233, 130] on button "Next" at bounding box center [238, 132] width 40 height 16
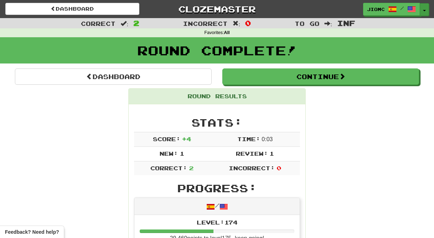
click at [426, 9] on button "Toggle Dropdown" at bounding box center [424, 9] width 9 height 13
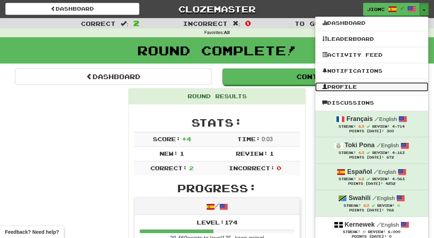
click at [376, 86] on link "Profile" at bounding box center [371, 86] width 113 height 9
